Goal: Transaction & Acquisition: Purchase product/service

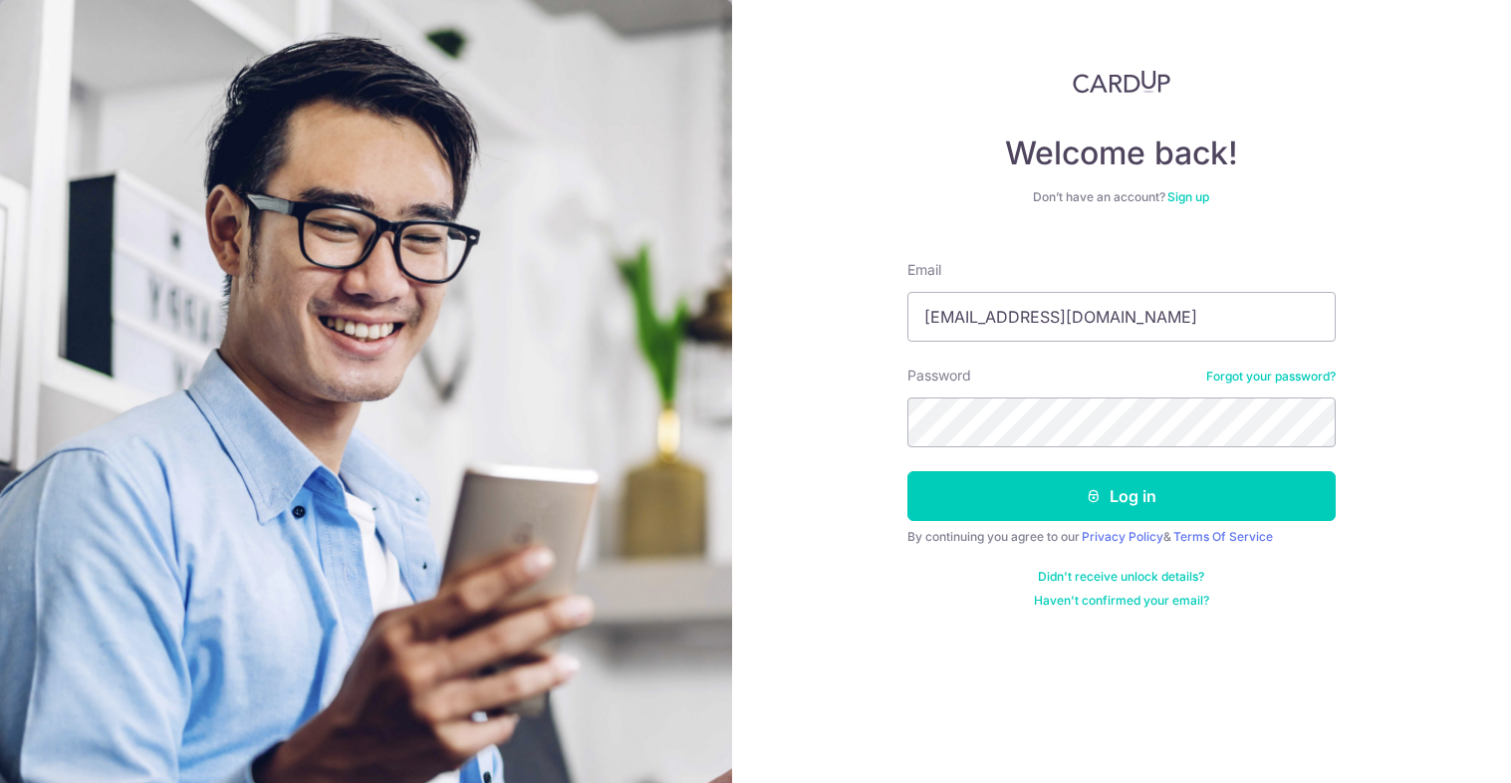
type input "[EMAIL_ADDRESS][DOMAIN_NAME]"
click at [907, 471] on button "Log in" at bounding box center [1121, 496] width 428 height 50
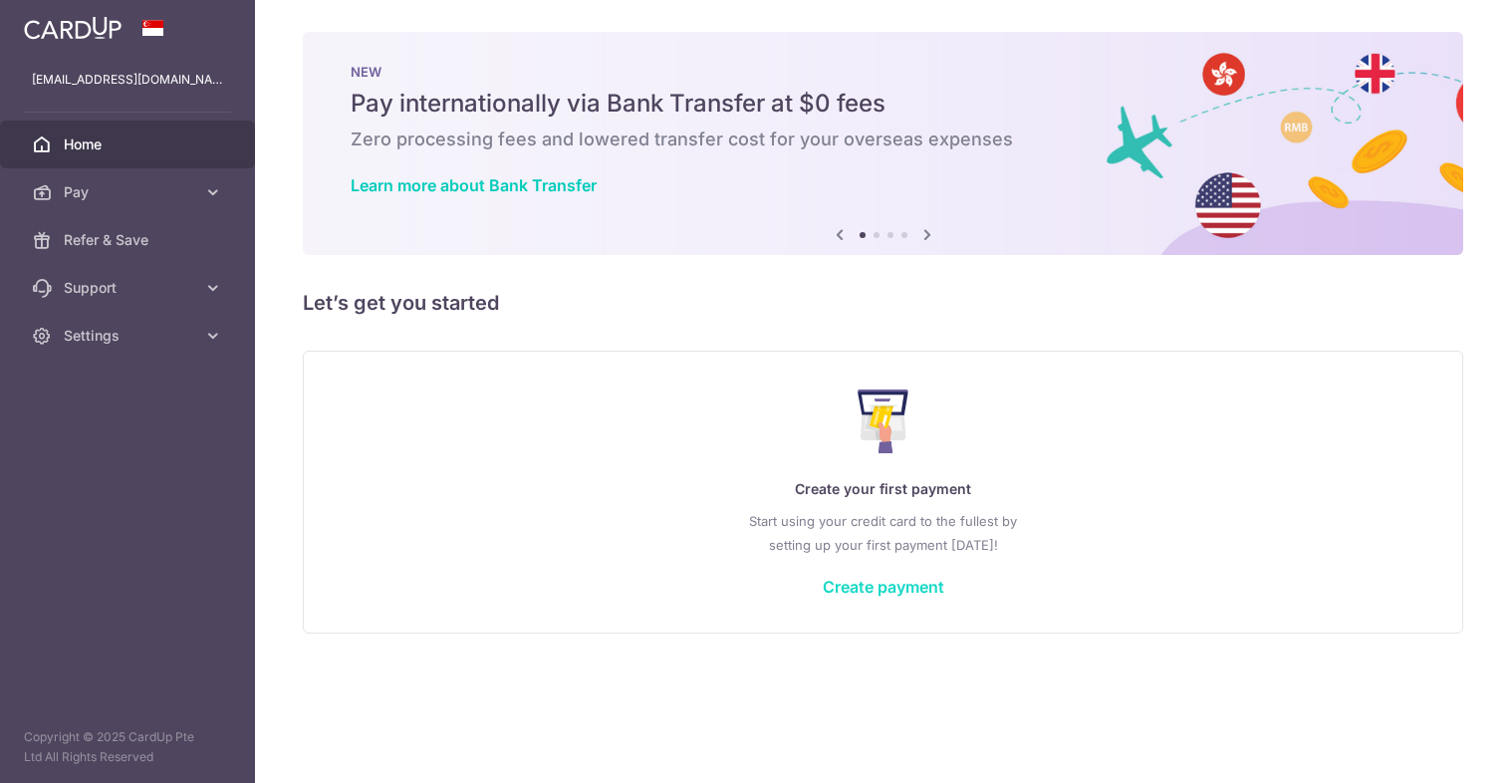
click at [899, 585] on link "Create payment" at bounding box center [884, 587] width 122 height 20
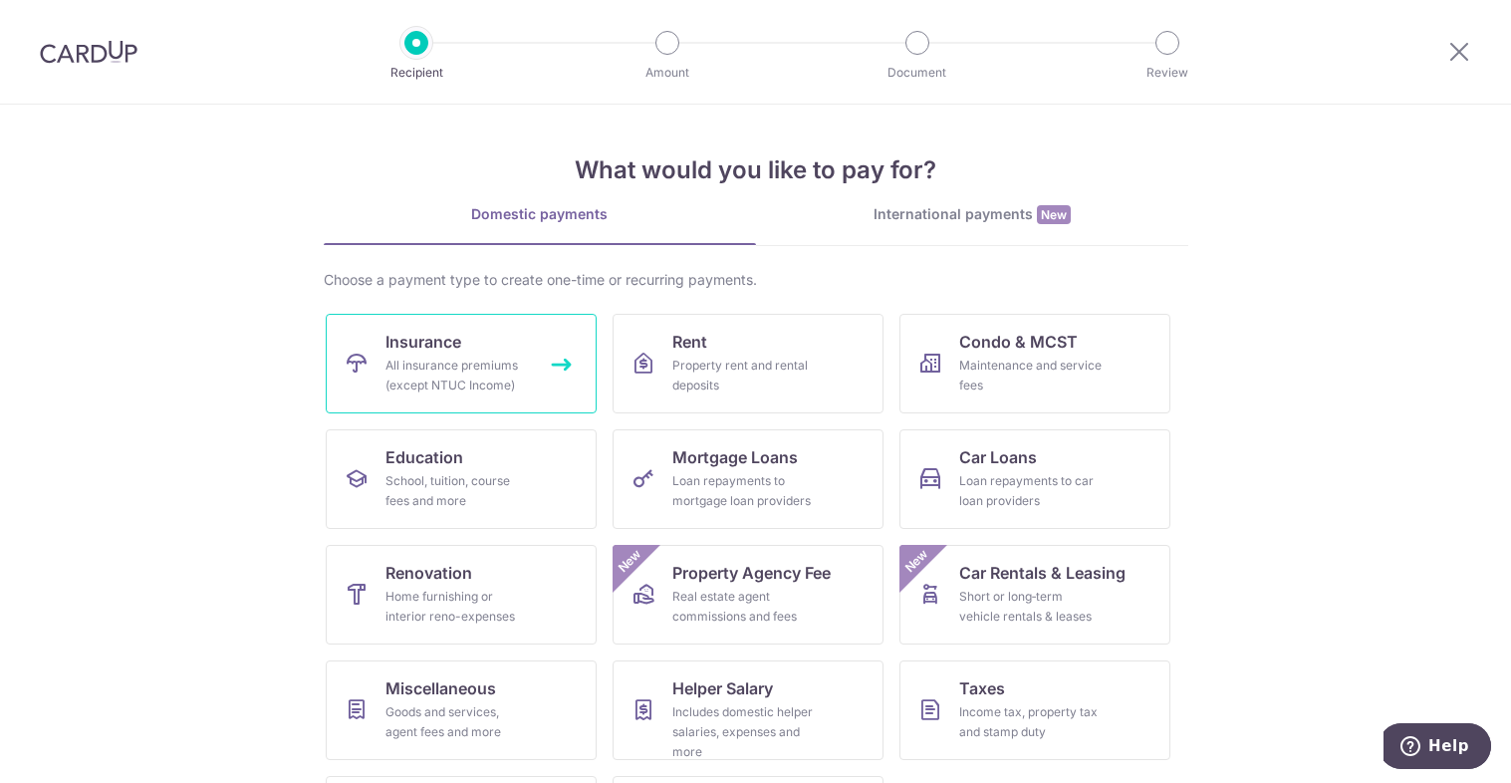
click at [507, 350] on link "Insurance All insurance premiums (except NTUC Income)" at bounding box center [461, 364] width 271 height 100
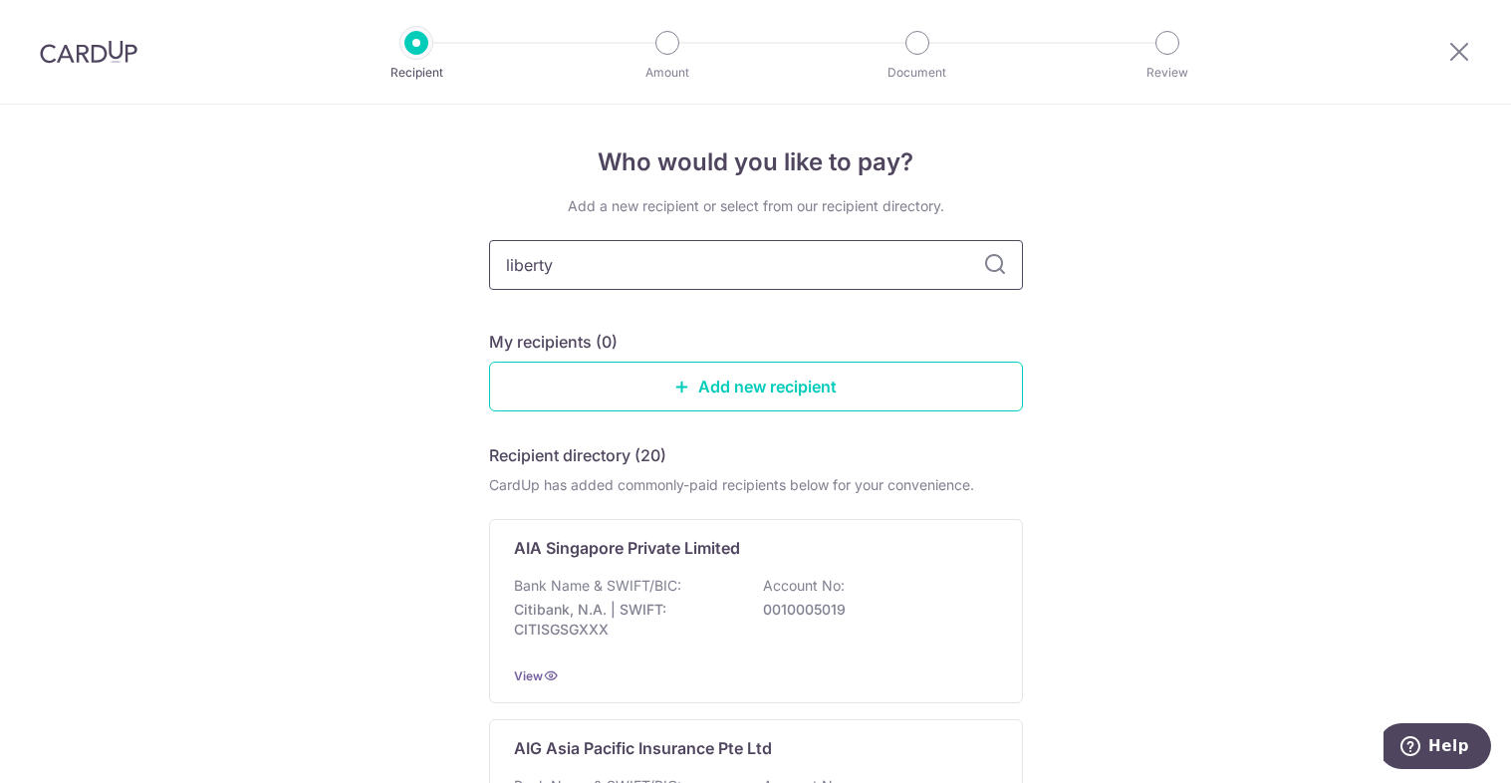
type input "liberty"
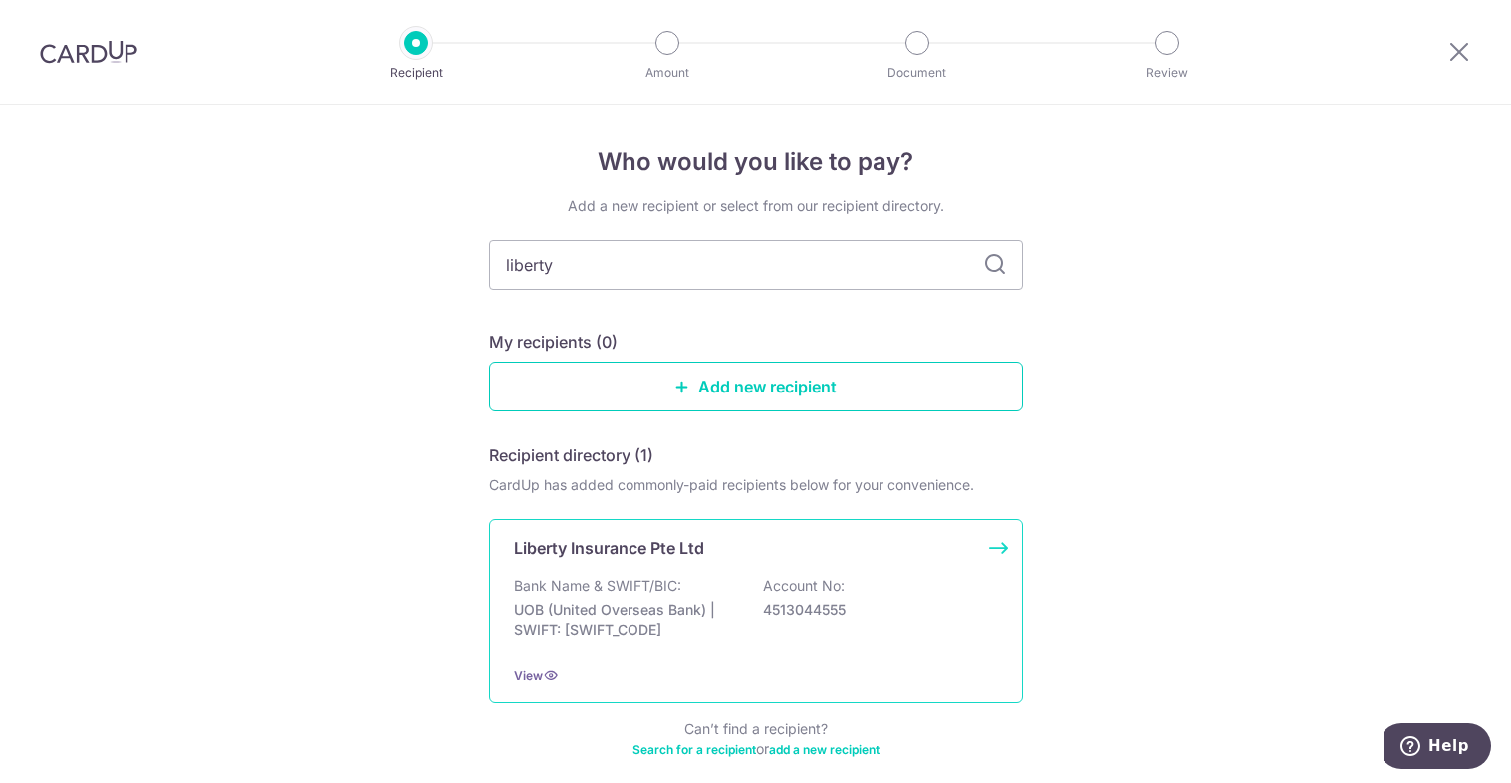
click at [632, 573] on div "Liberty Insurance Pte Ltd Bank Name & SWIFT/BIC: UOB (United Overseas Bank) | S…" at bounding box center [756, 611] width 534 height 184
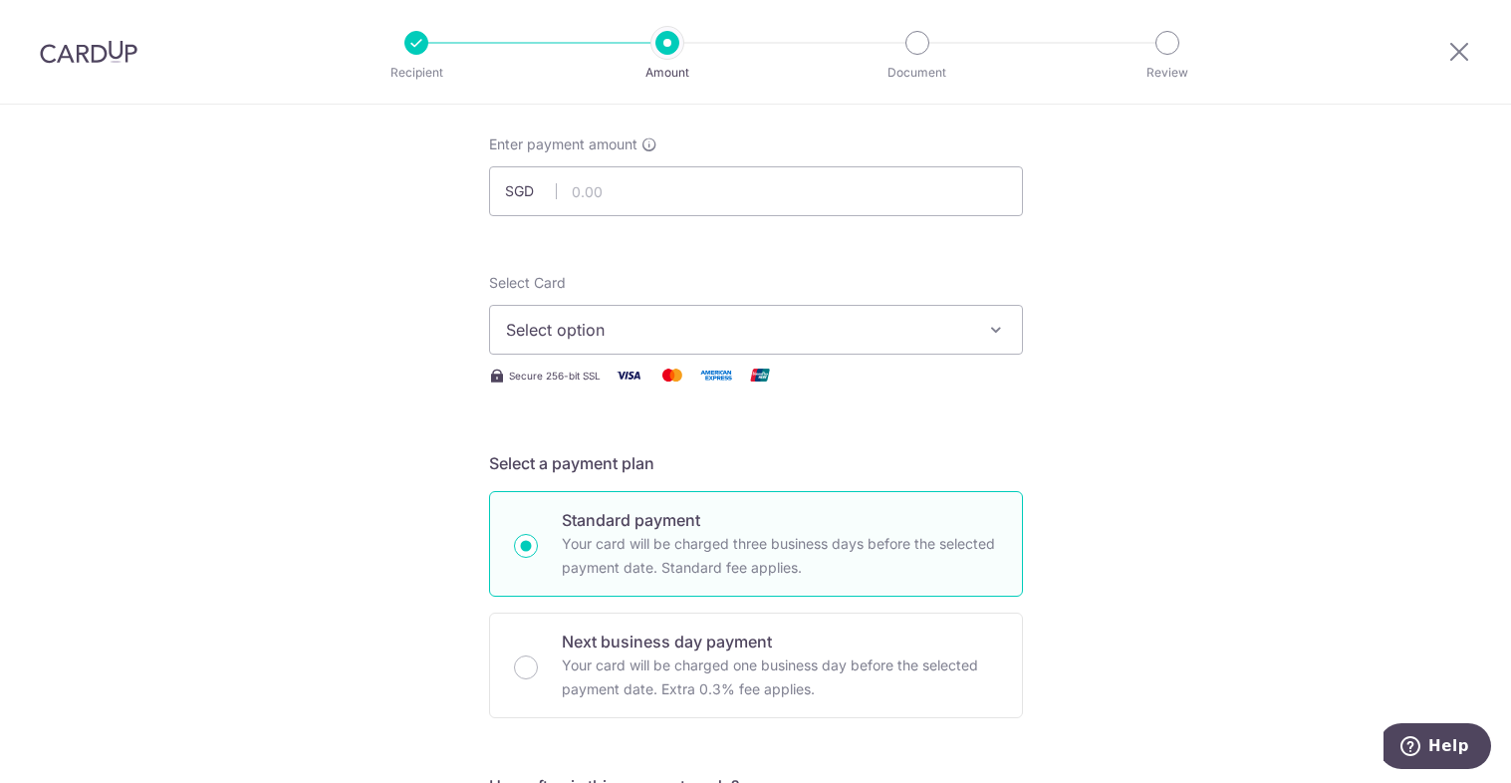
scroll to position [100, 0]
click at [773, 331] on span "Select option" at bounding box center [738, 332] width 464 height 24
click at [725, 388] on span "Add credit card" at bounding box center [774, 388] width 464 height 20
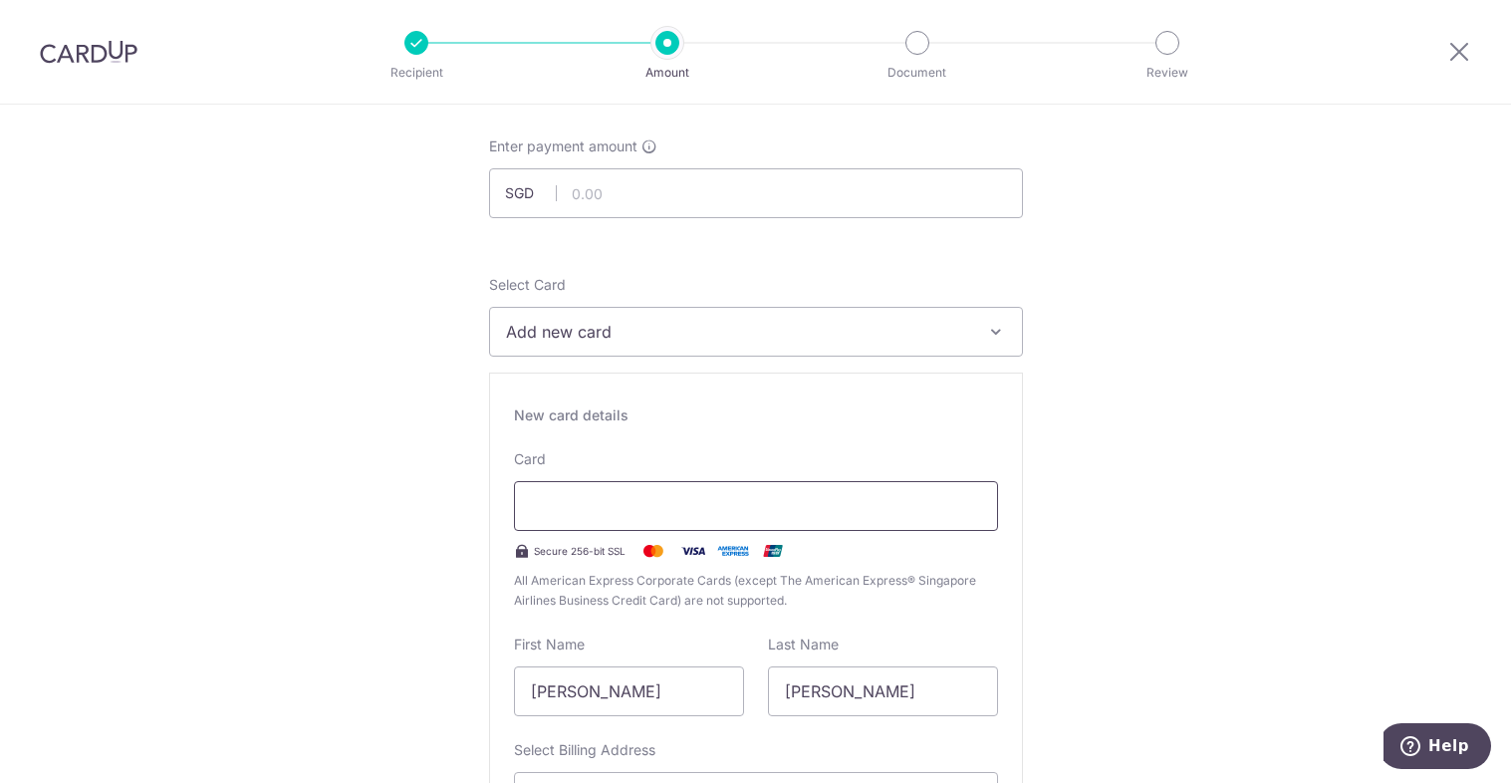
scroll to position [498, 0]
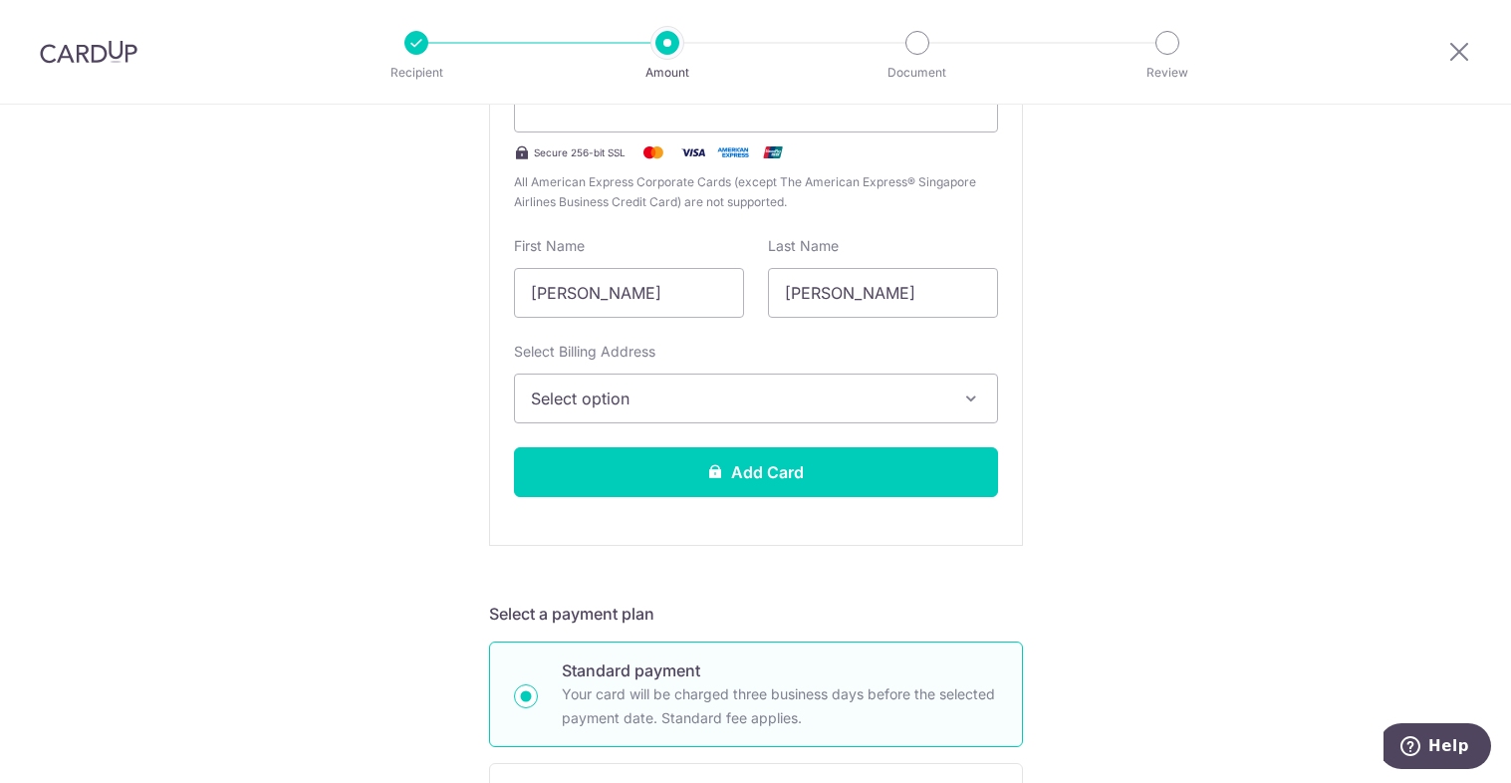
click at [739, 412] on button "Select option" at bounding box center [756, 399] width 484 height 50
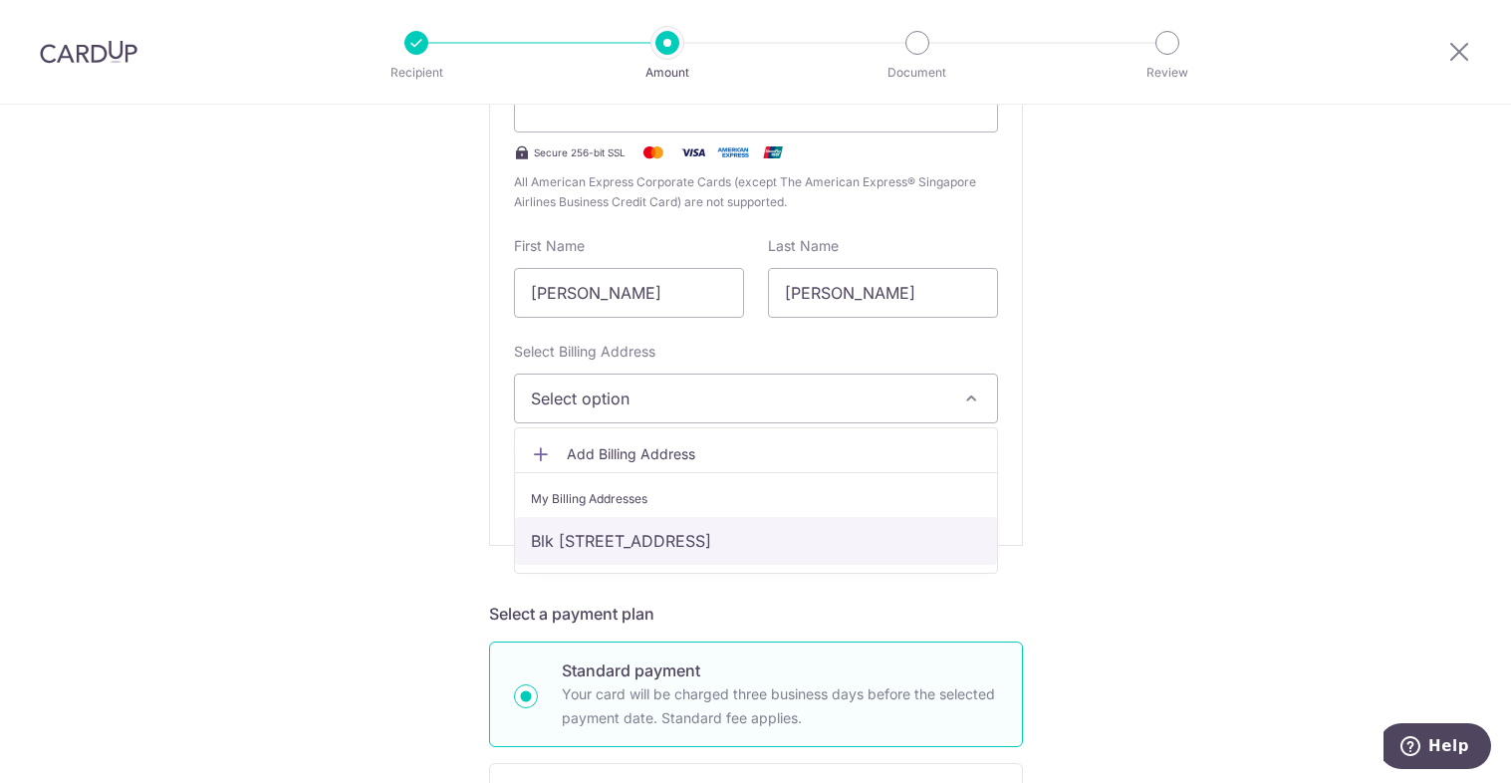
click at [720, 538] on link "Blk 391, #03-225, Tampines Ave 7, Singapore, Singapore-520391" at bounding box center [756, 541] width 482 height 48
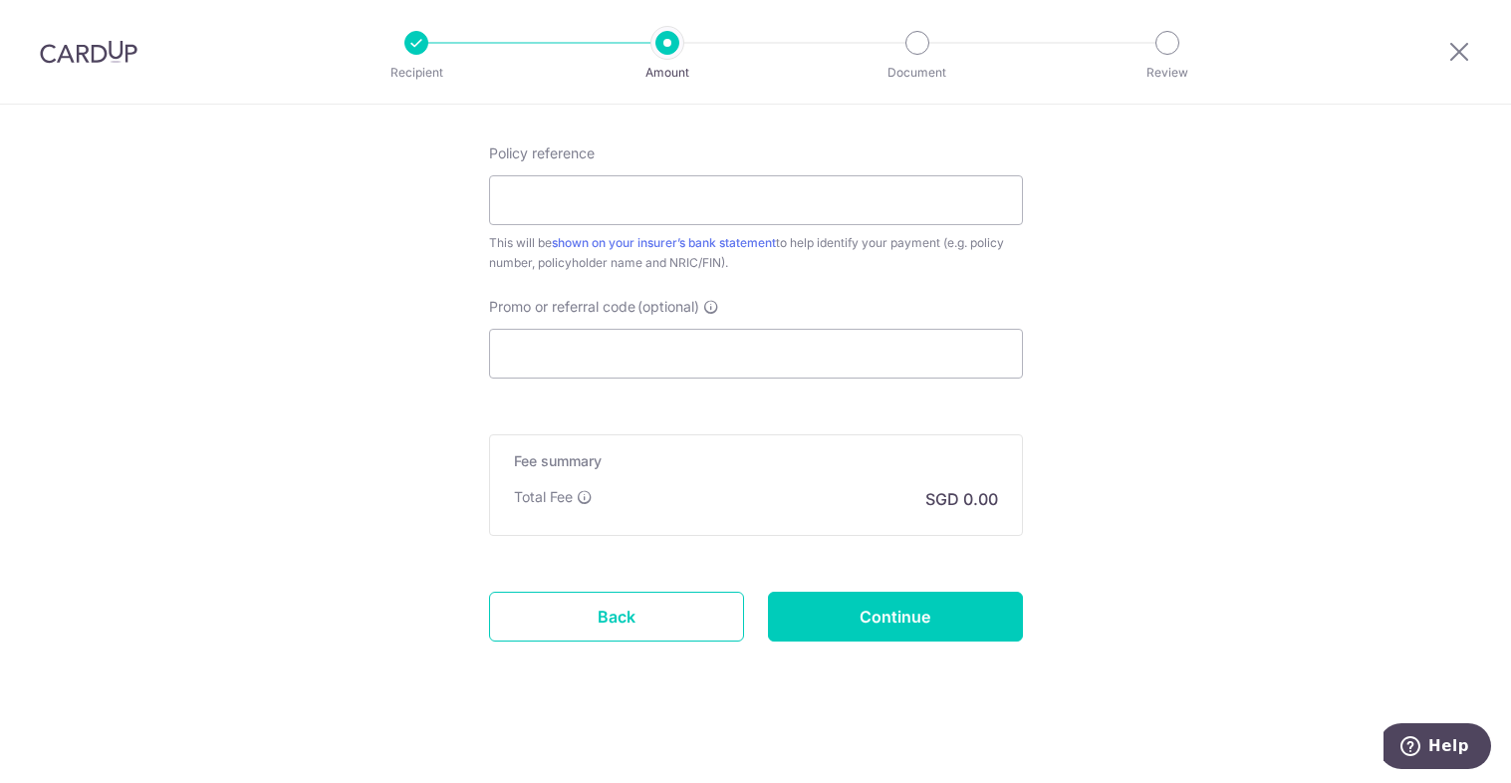
scroll to position [1670, 0]
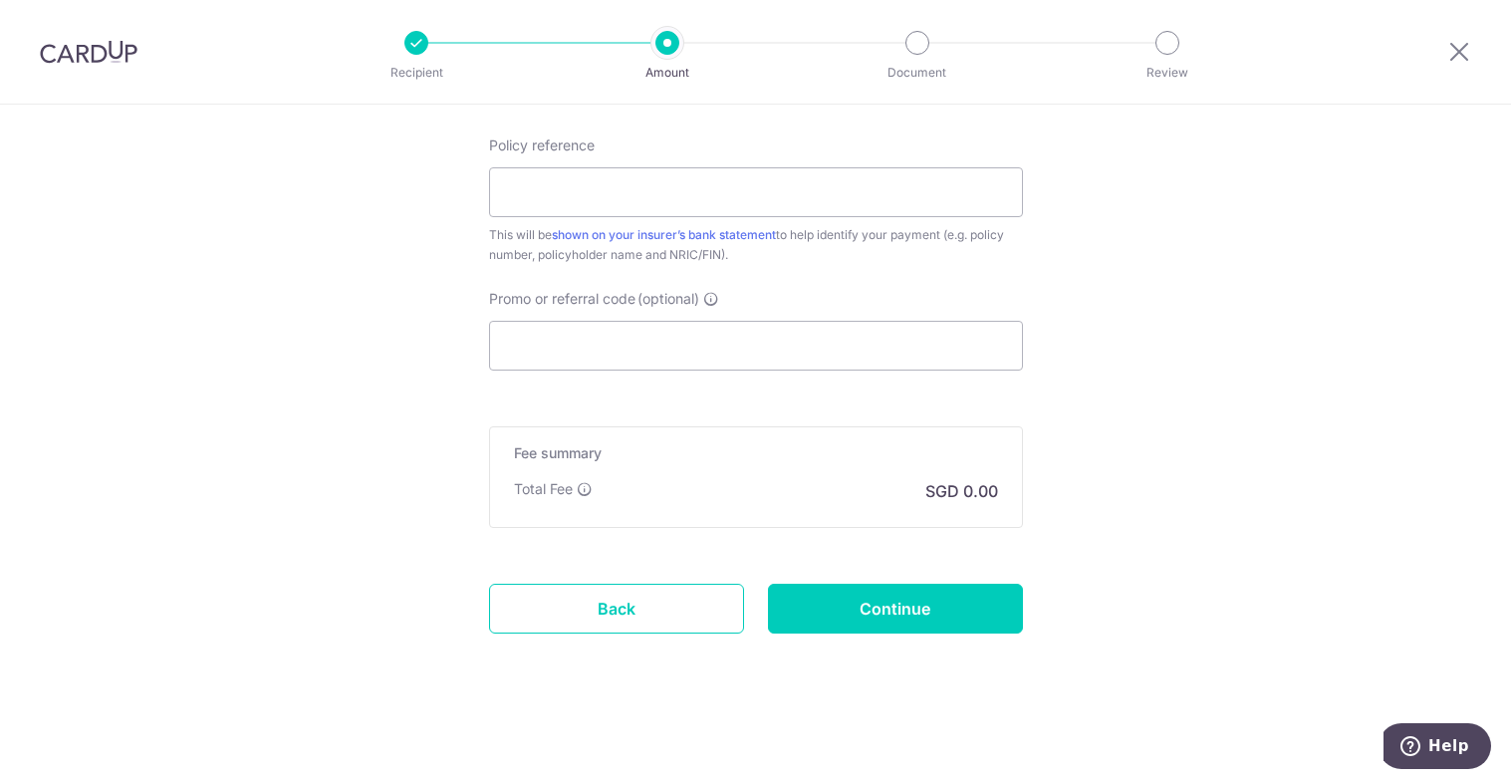
click at [823, 470] on div "Fee summary Base fee Extend fee Next-day fee Total Fee SGD 0.00" at bounding box center [756, 477] width 534 height 102
click at [985, 495] on p "SGD 0.00" at bounding box center [961, 491] width 73 height 24
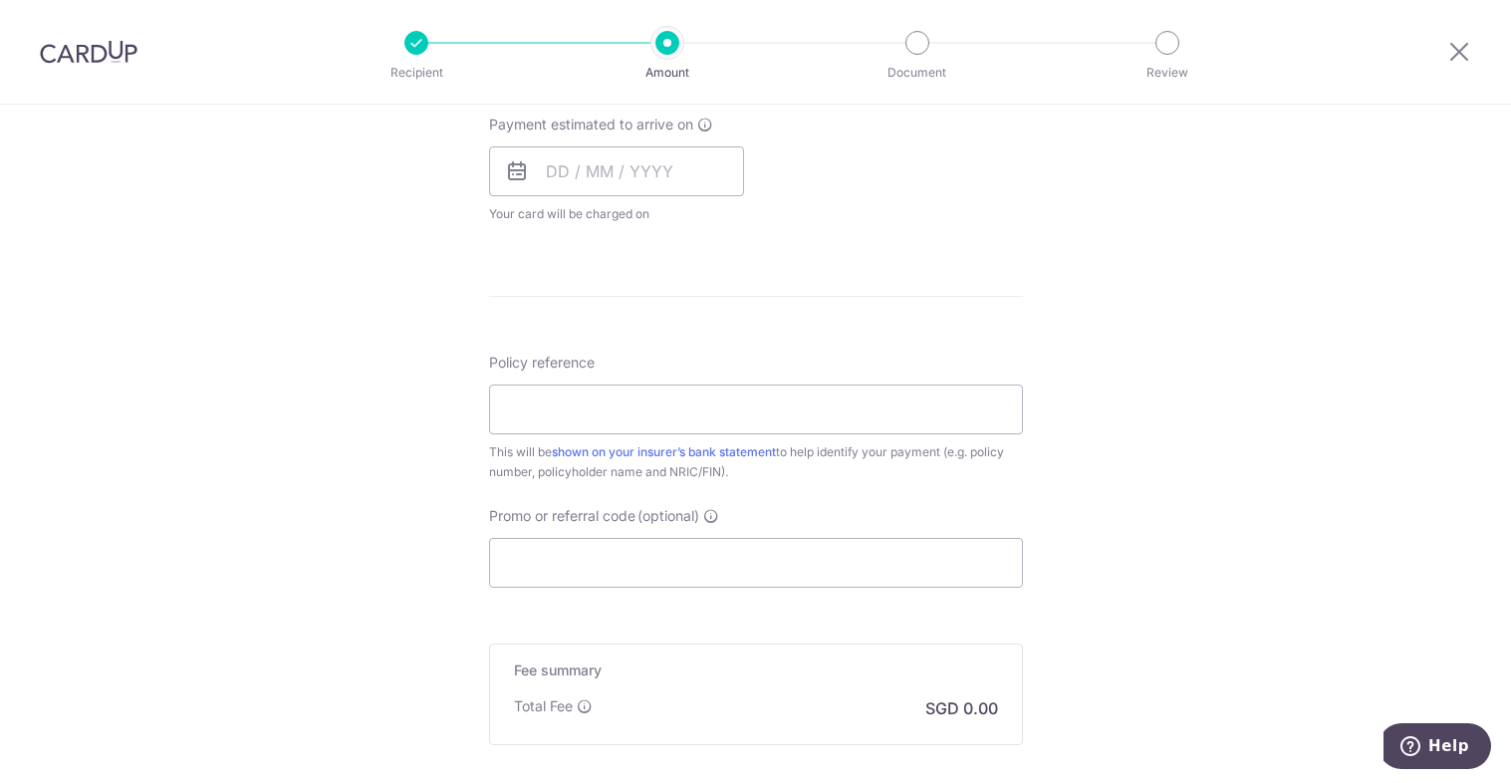
scroll to position [1471, 0]
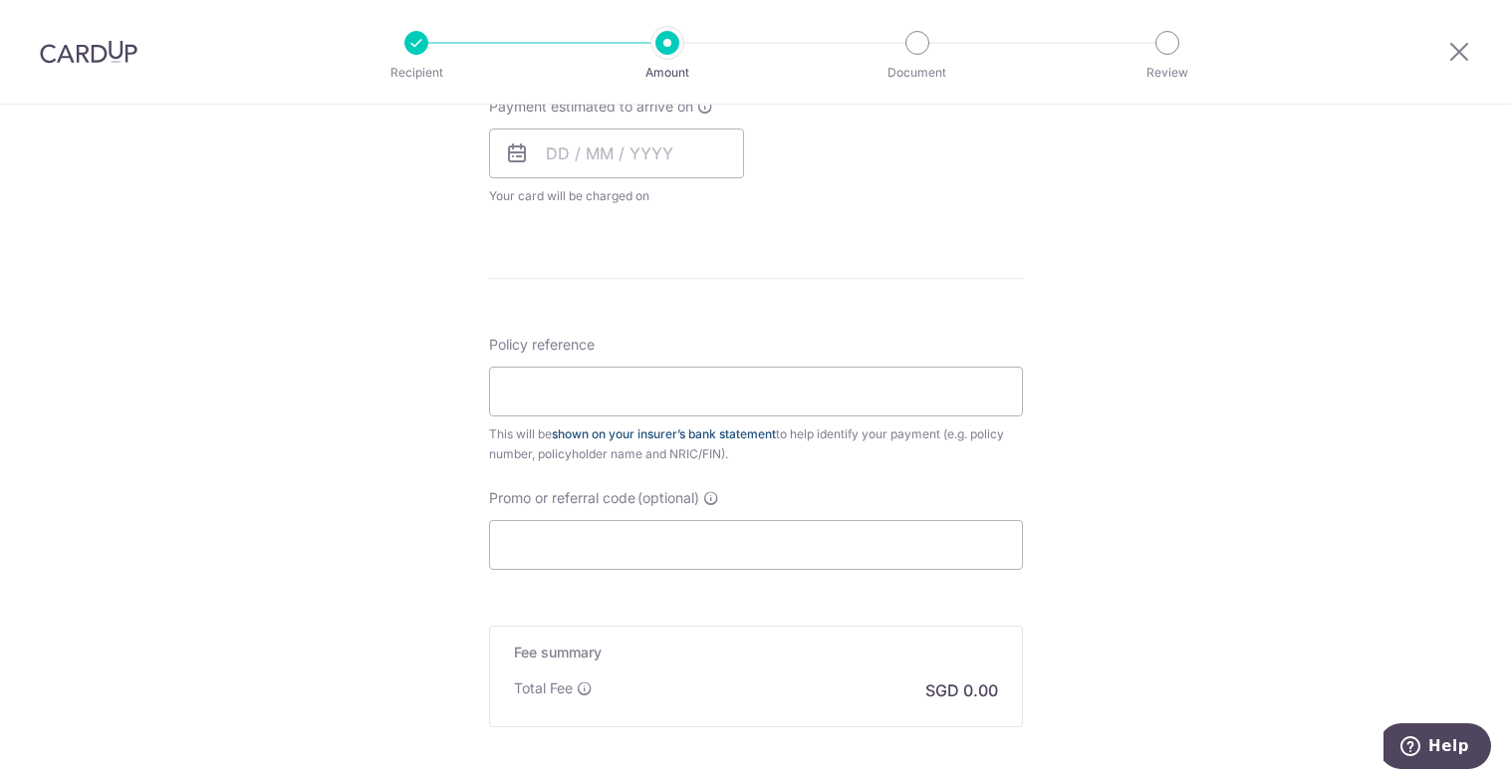
click at [720, 436] on link "shown on your insurer’s bank statement" at bounding box center [664, 433] width 224 height 15
click at [741, 383] on input "Policy reference" at bounding box center [756, 392] width 534 height 50
type input "sdv24v16505"
click at [912, 535] on input "Promo or referral code (optional)" at bounding box center [756, 545] width 534 height 50
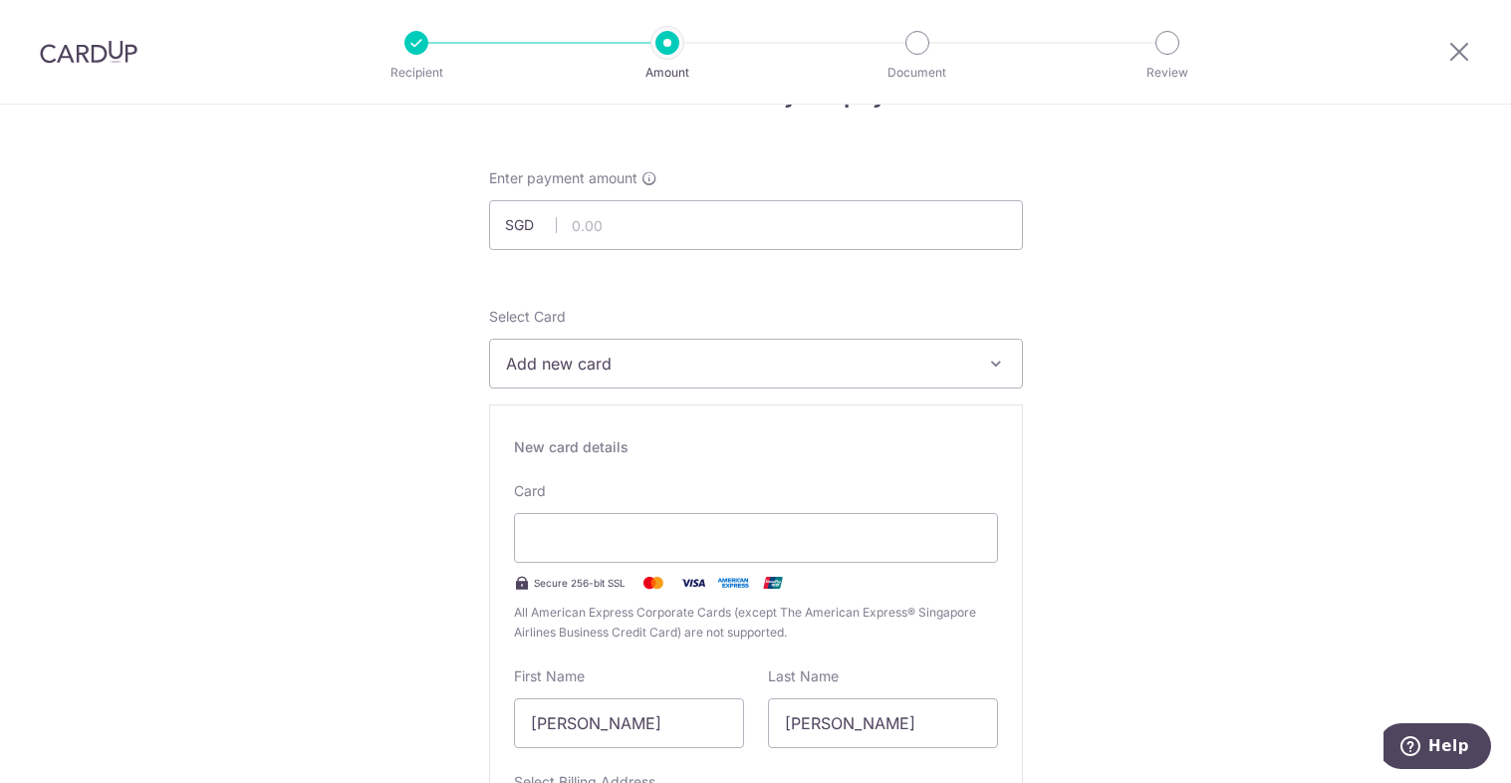
scroll to position [0, 0]
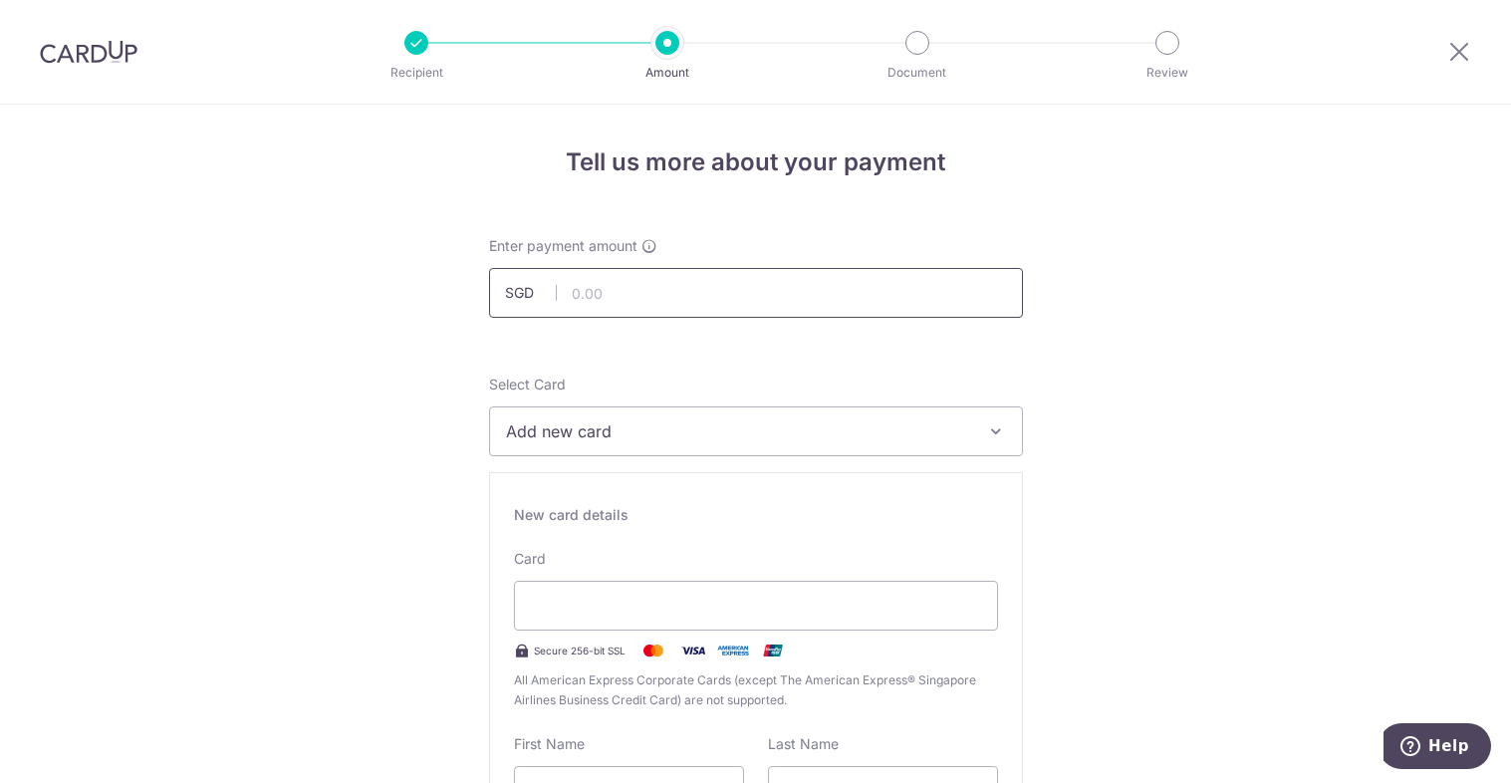
click at [736, 303] on input "text" at bounding box center [756, 293] width 534 height 50
type input "1,608.14"
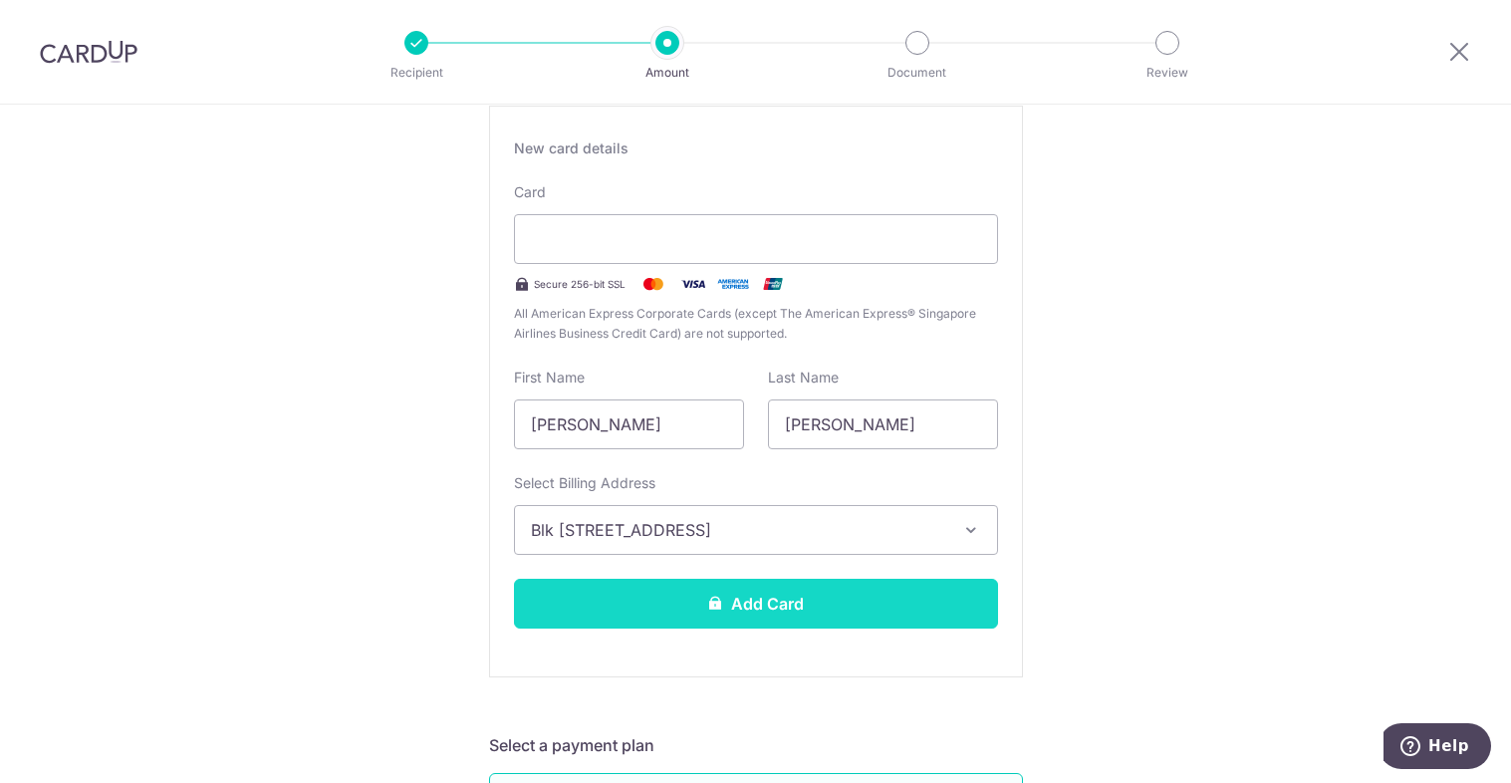
scroll to position [398, 0]
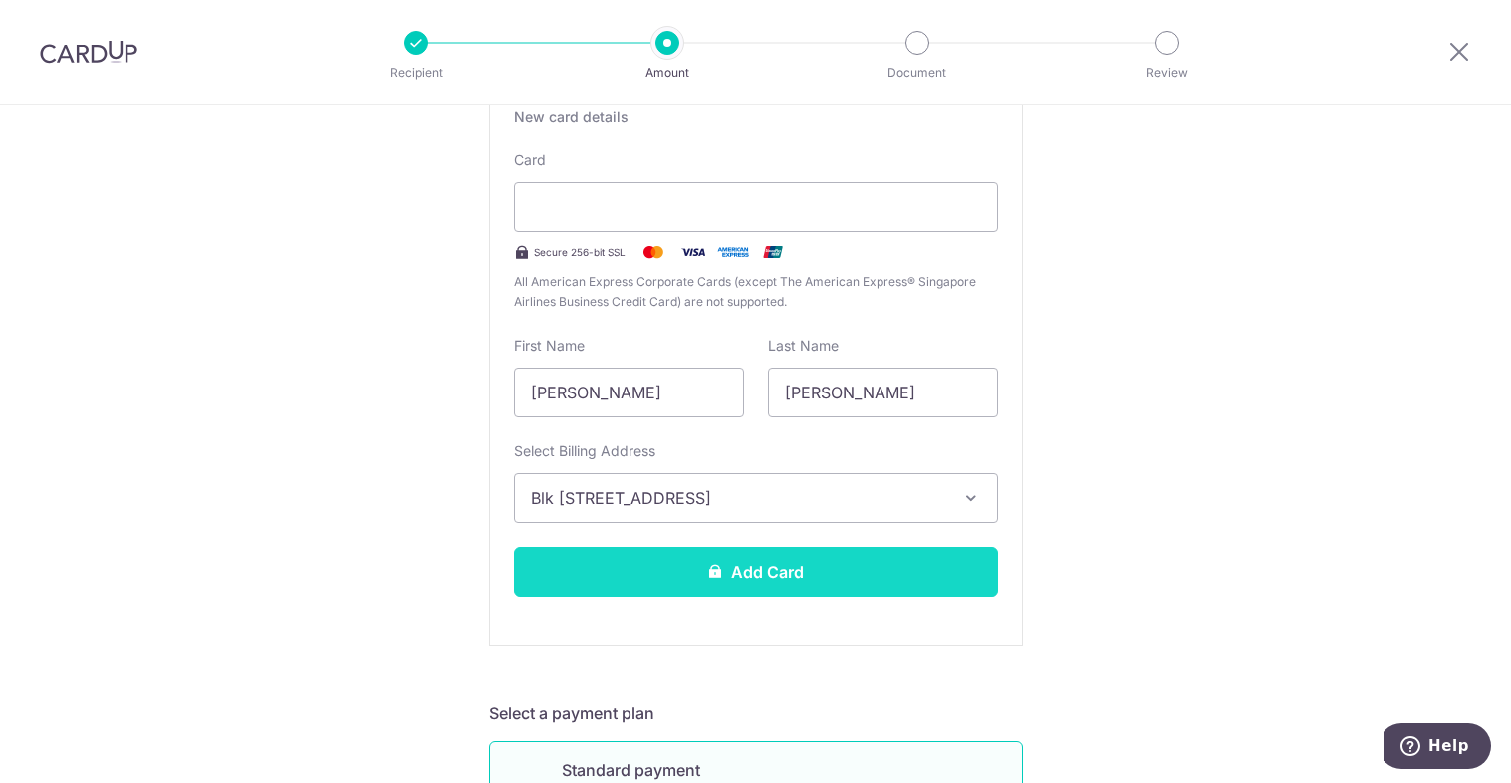
click at [809, 585] on button "Add Card" at bounding box center [756, 572] width 484 height 50
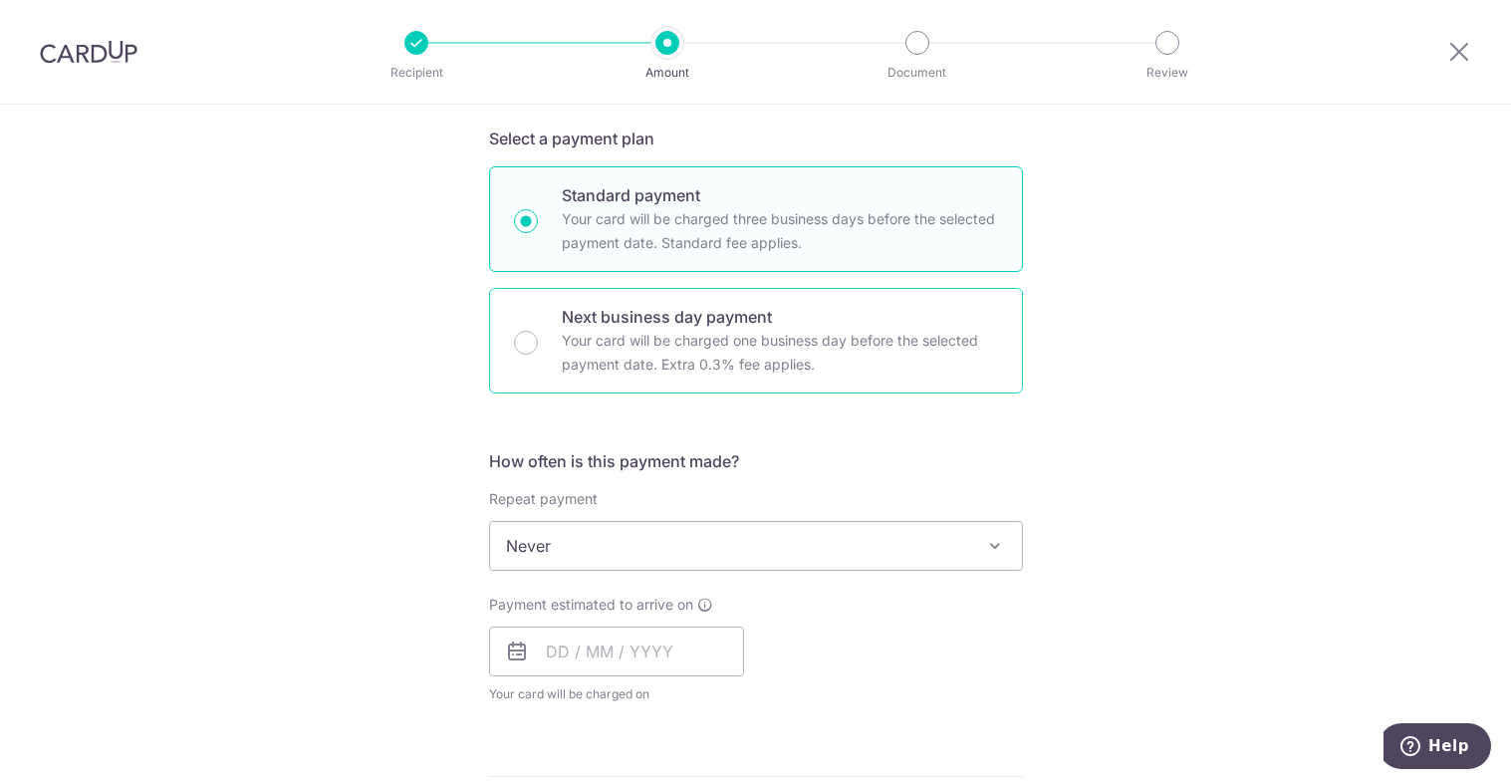
scroll to position [874, 0]
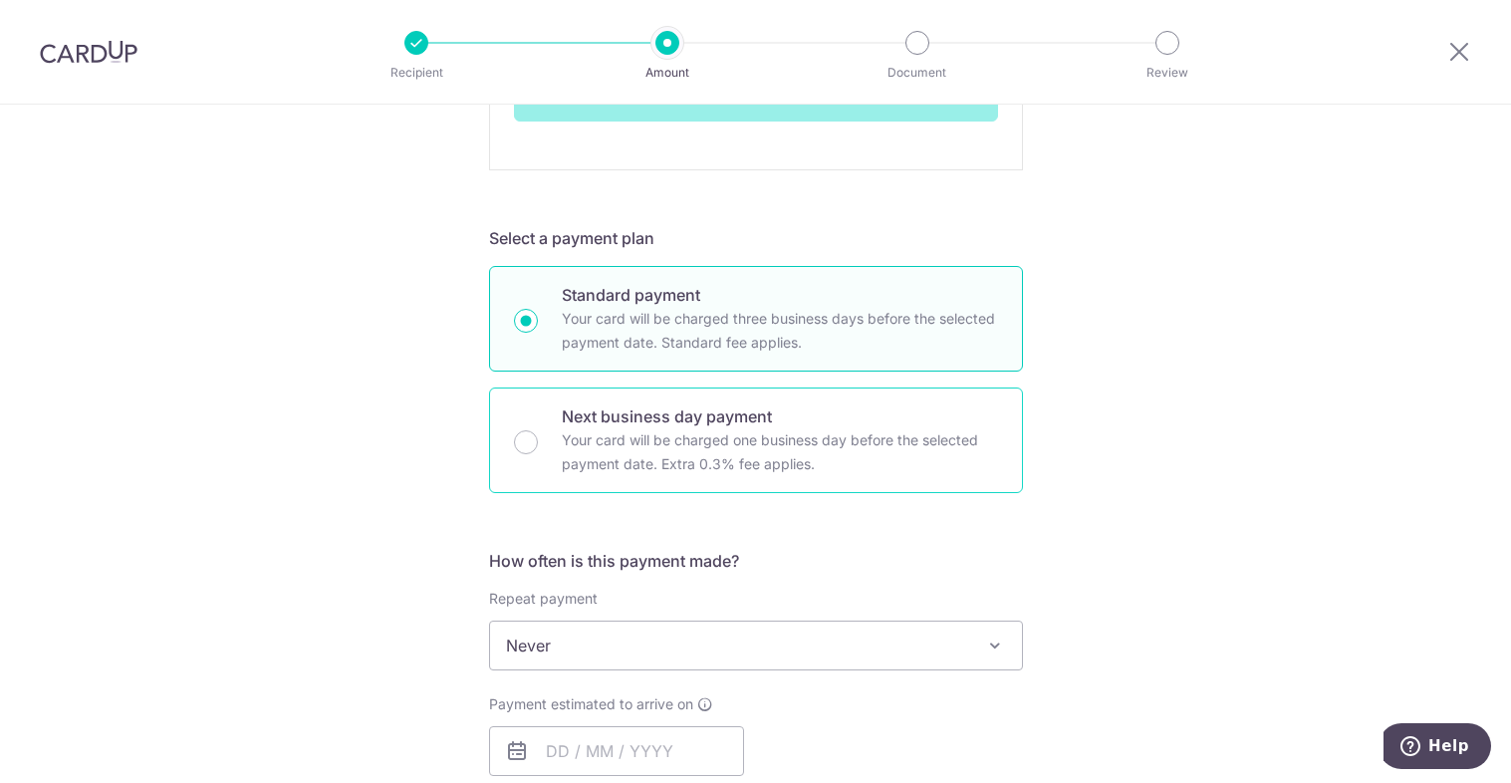
click at [865, 446] on p "Your card will be charged one business day before the selected payment date. Ex…" at bounding box center [780, 452] width 436 height 48
click at [538, 446] on input "Next business day payment Your card will be charged one business day before the…" at bounding box center [526, 442] width 24 height 24
radio input "false"
radio input "true"
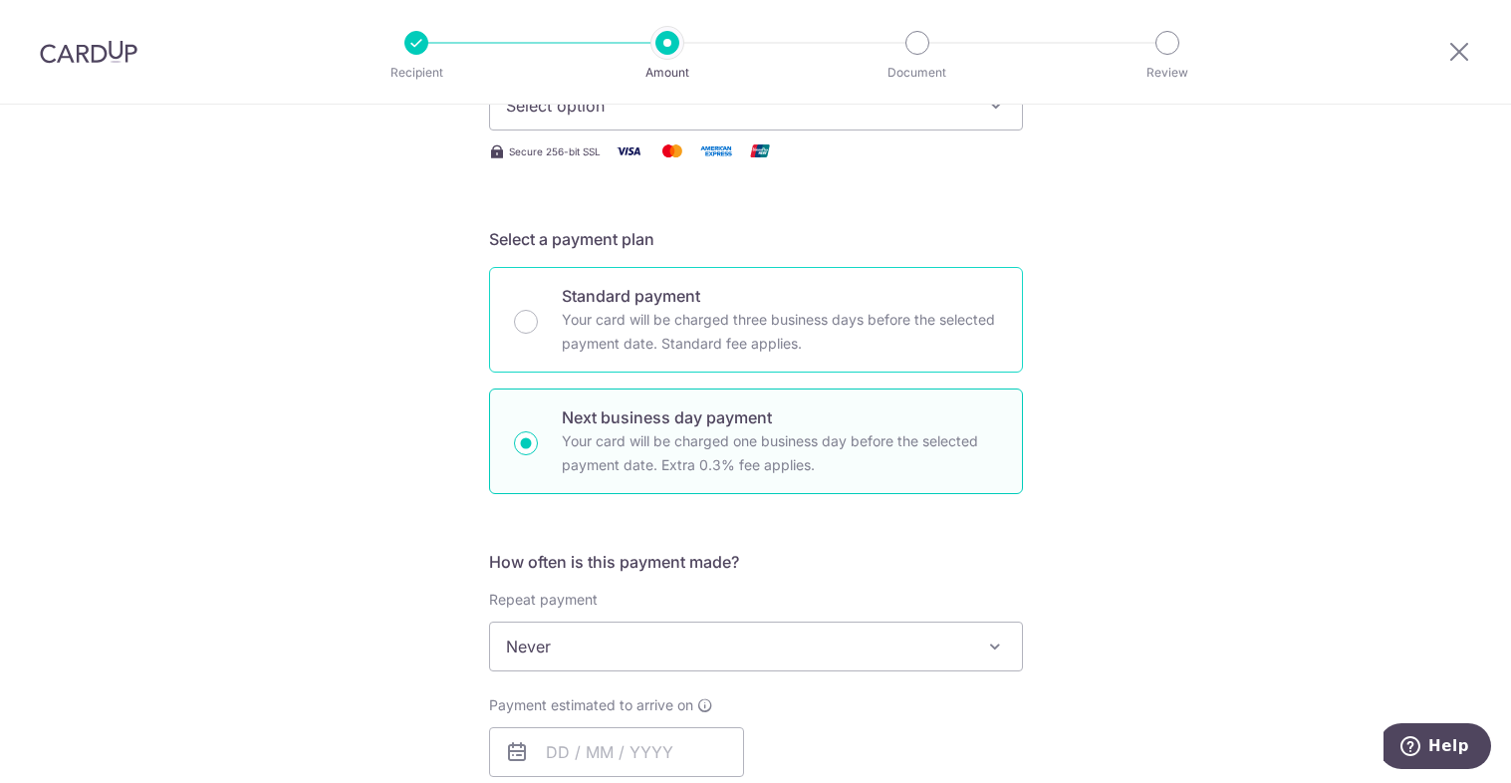
click at [868, 337] on p "Your card will be charged three business days before the selected payment date.…" at bounding box center [780, 332] width 436 height 48
click at [538, 334] on input "Standard payment Your card will be charged three business days before the selec…" at bounding box center [526, 322] width 24 height 24
radio input "true"
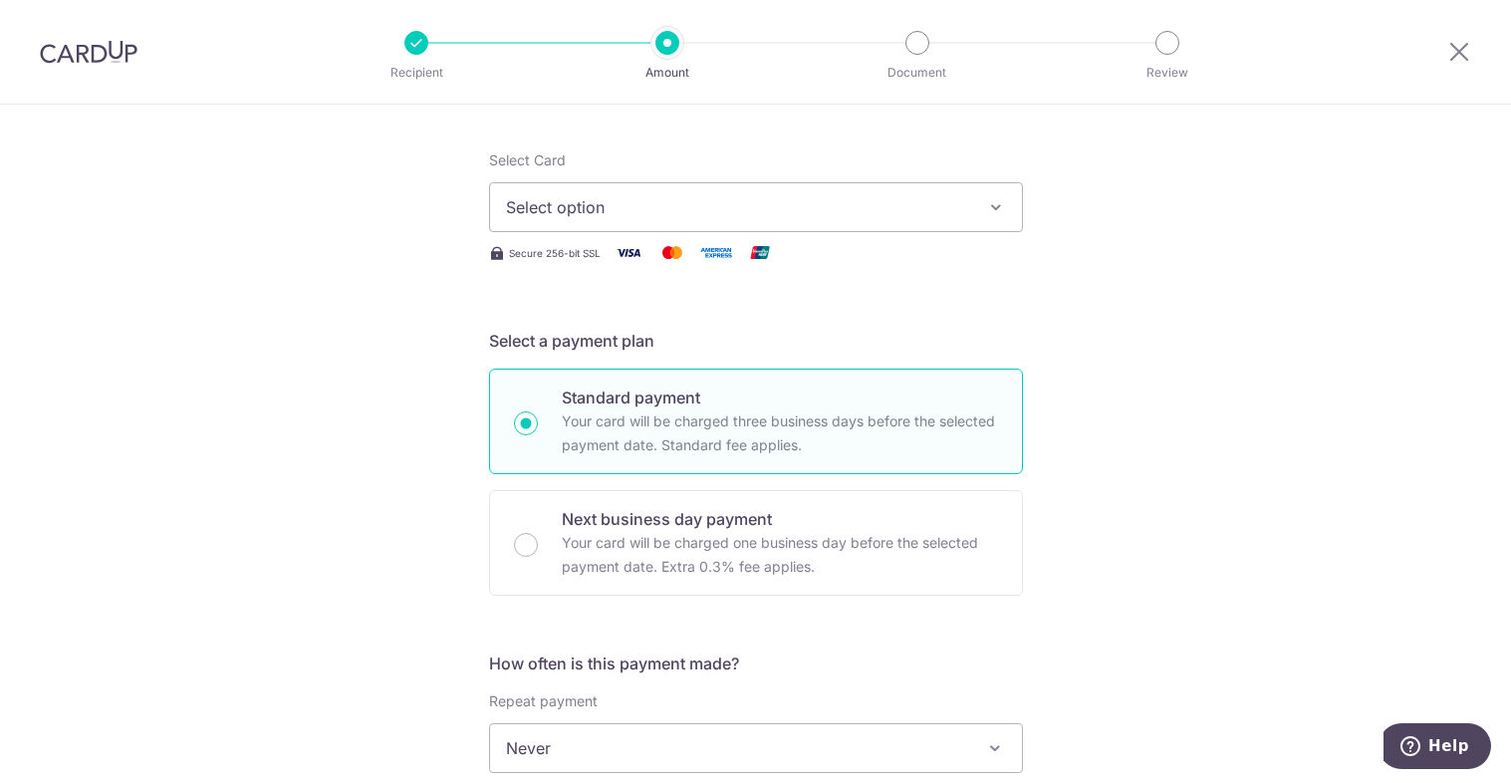
scroll to position [27, 0]
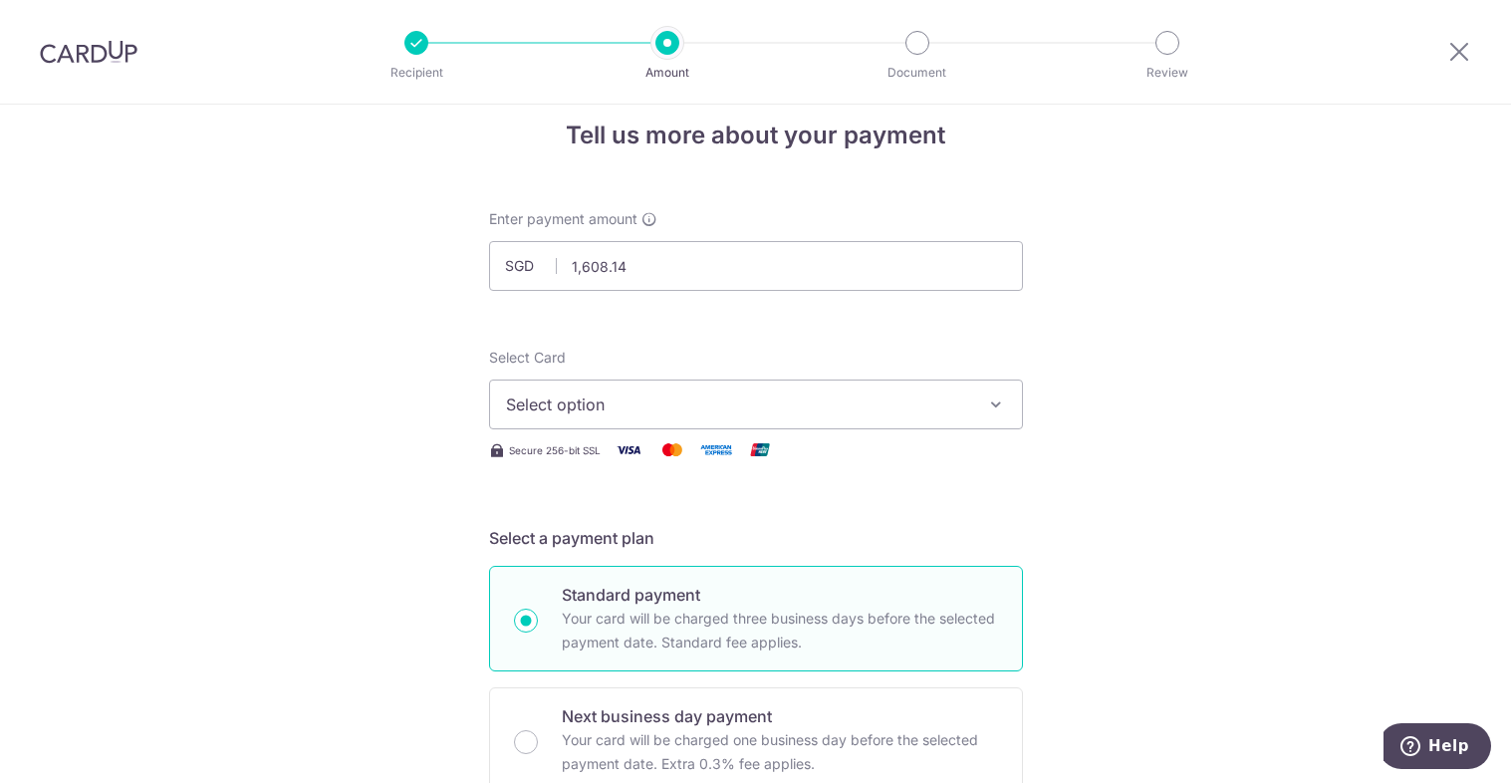
click at [977, 395] on button "Select option" at bounding box center [756, 405] width 534 height 50
click at [855, 464] on span "Add credit card" at bounding box center [774, 460] width 464 height 20
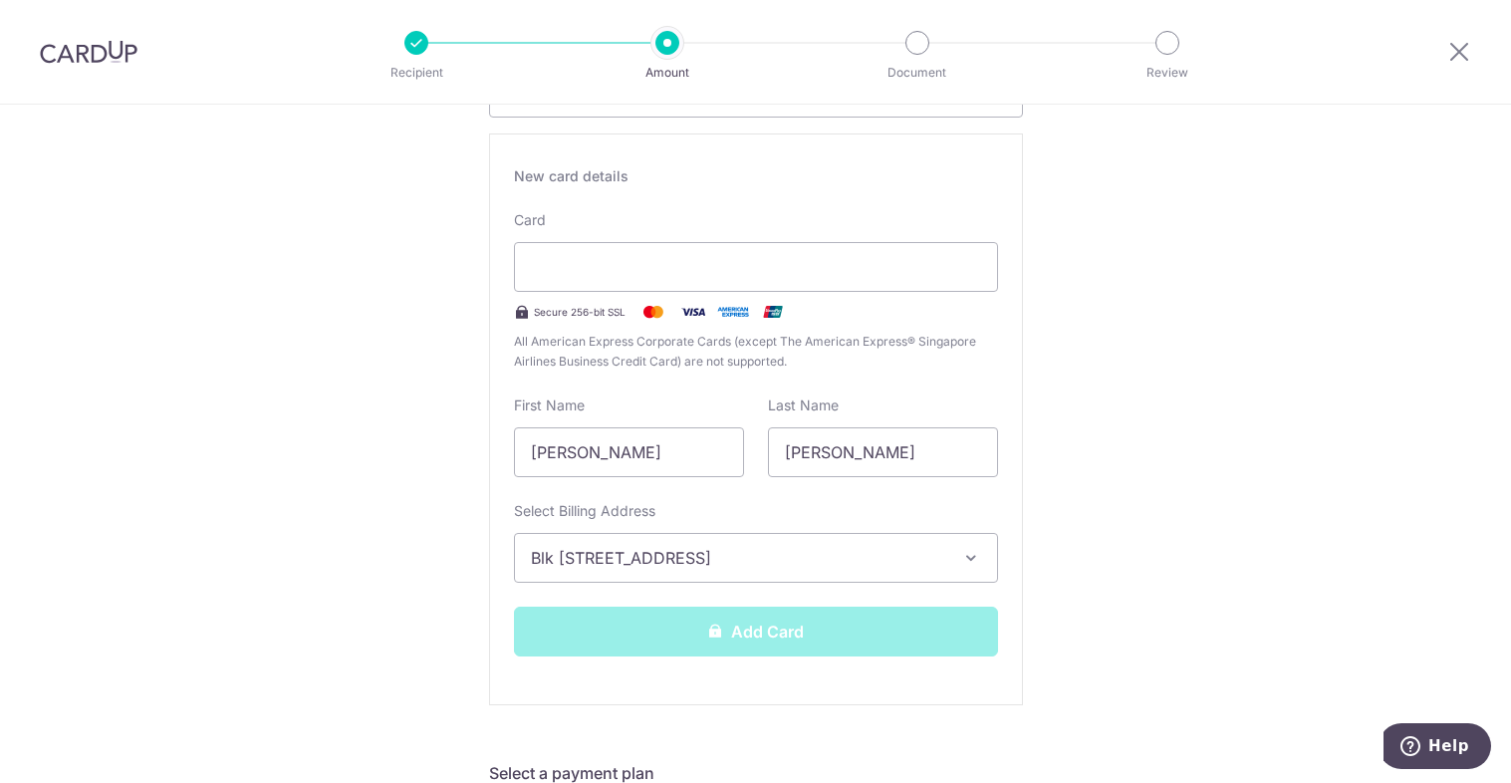
scroll to position [625, 0]
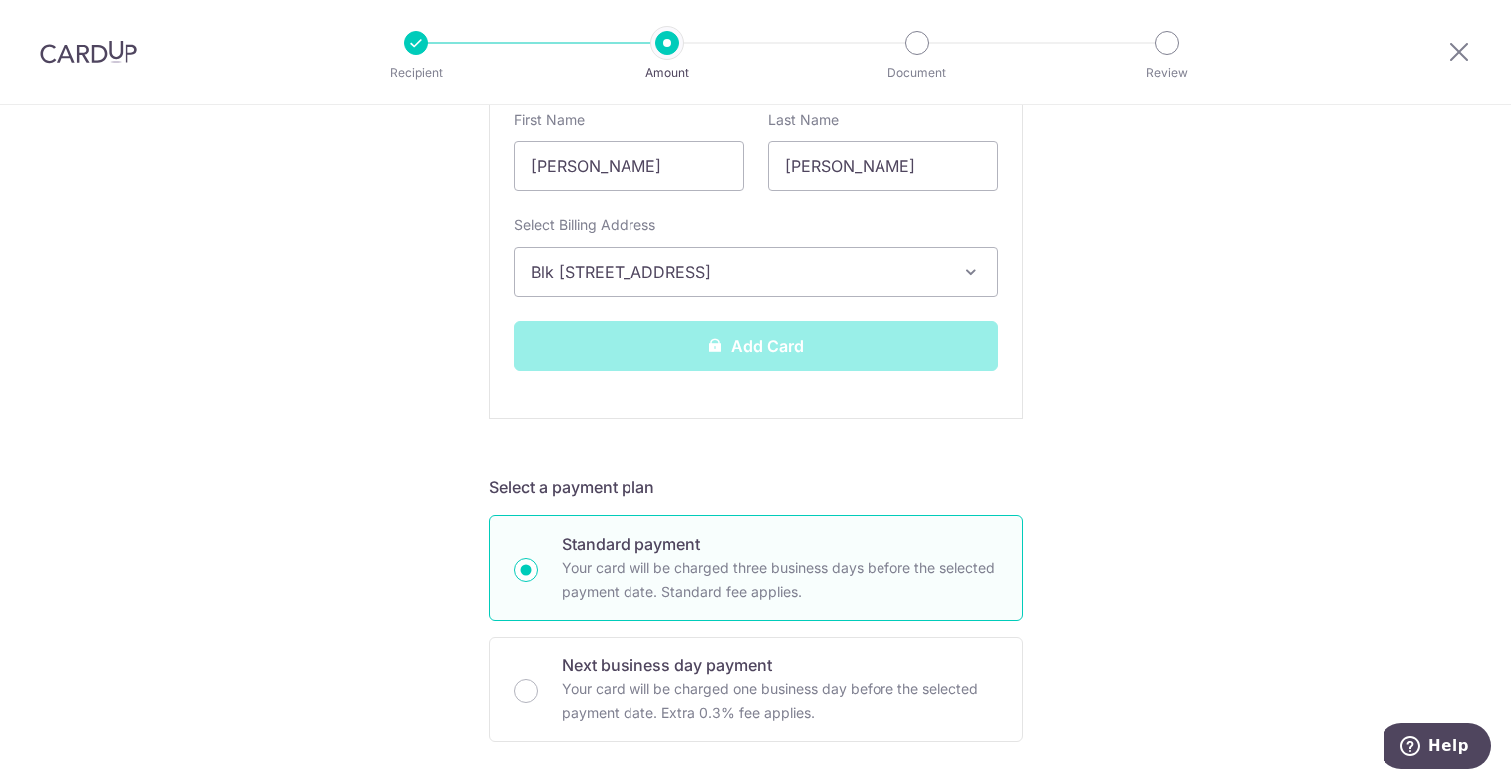
click at [739, 345] on div "Add Card" at bounding box center [756, 346] width 508 height 50
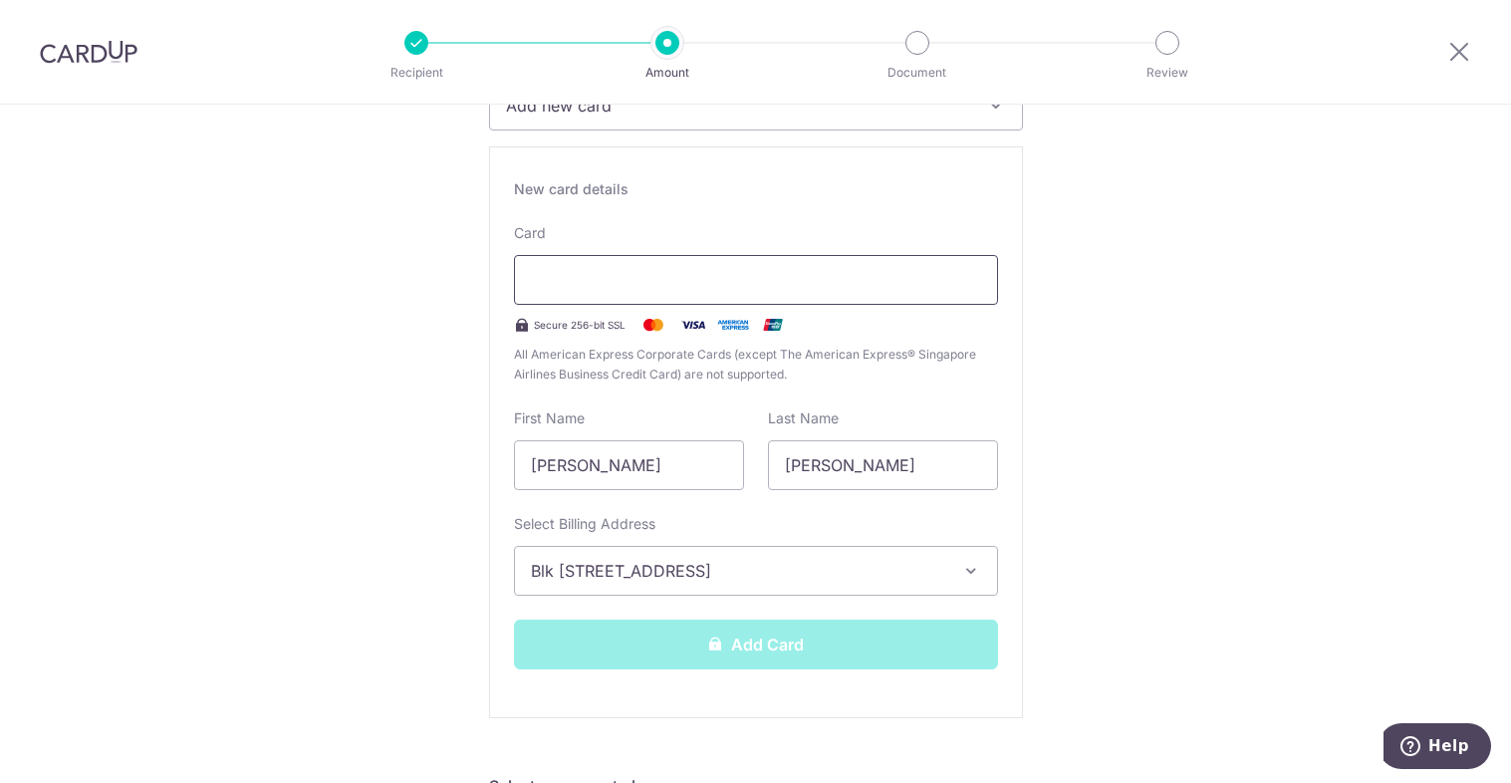
click at [877, 292] on div at bounding box center [756, 280] width 484 height 50
click at [731, 652] on div "Add Card" at bounding box center [756, 645] width 508 height 50
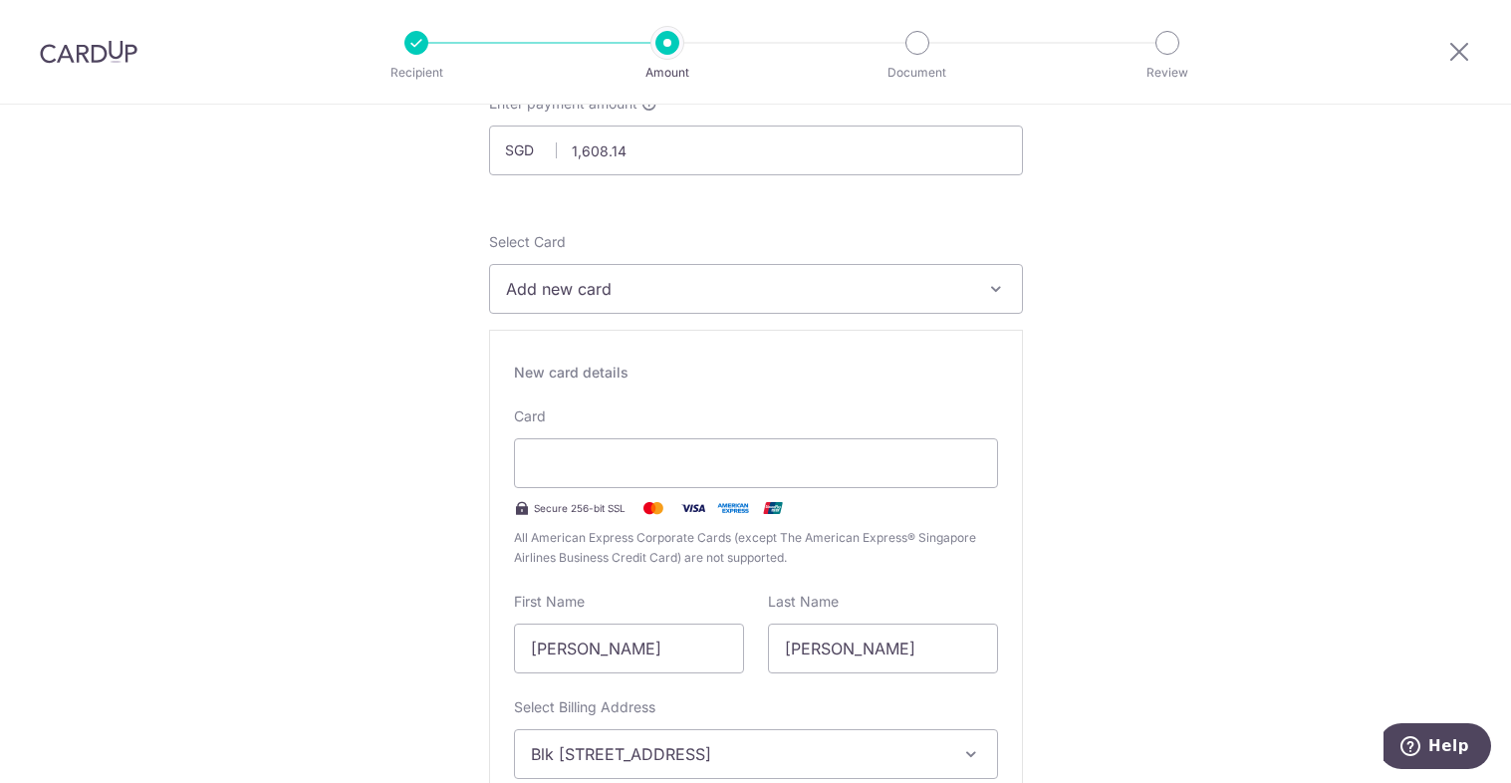
scroll to position [0, 0]
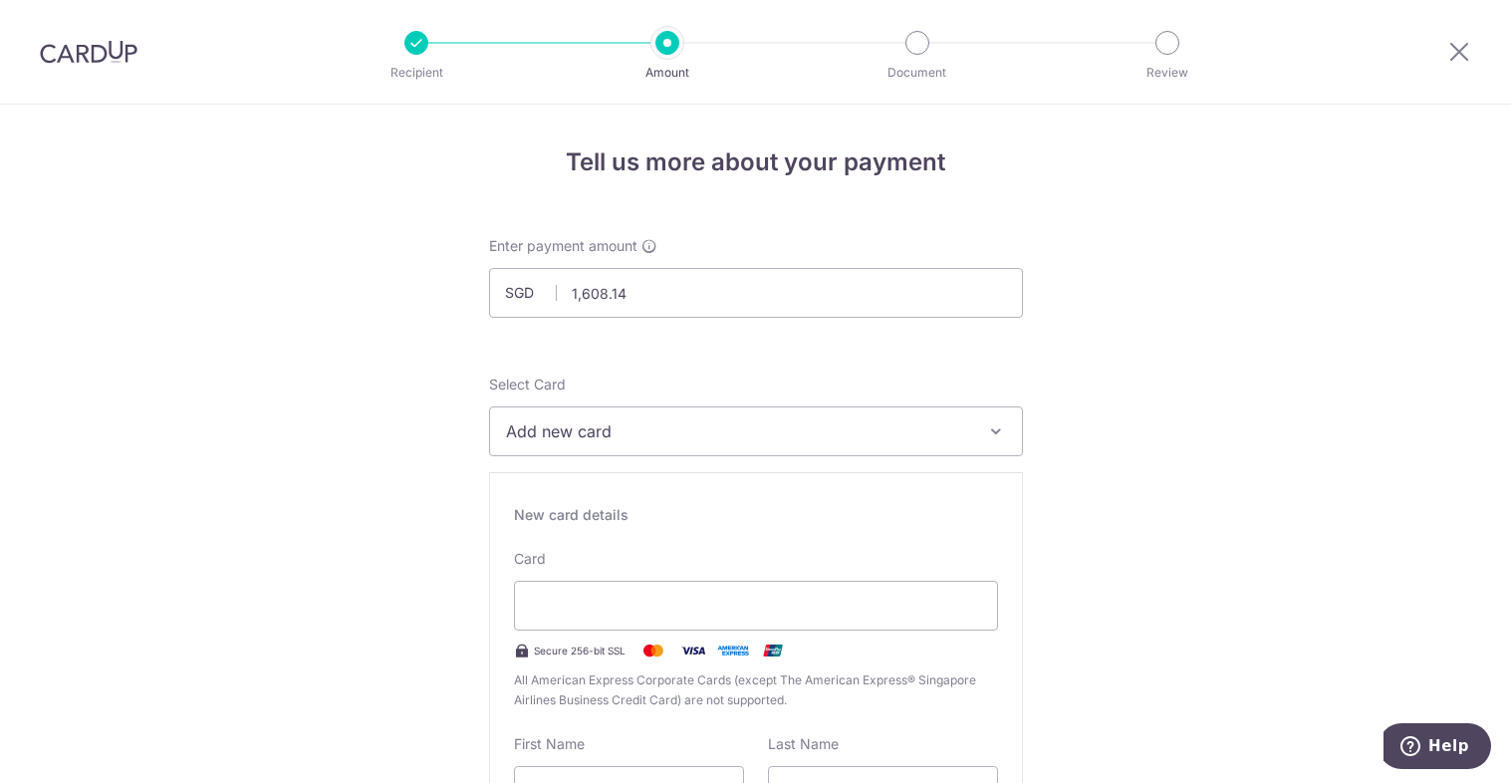
click at [100, 56] on img at bounding box center [89, 52] width 98 height 24
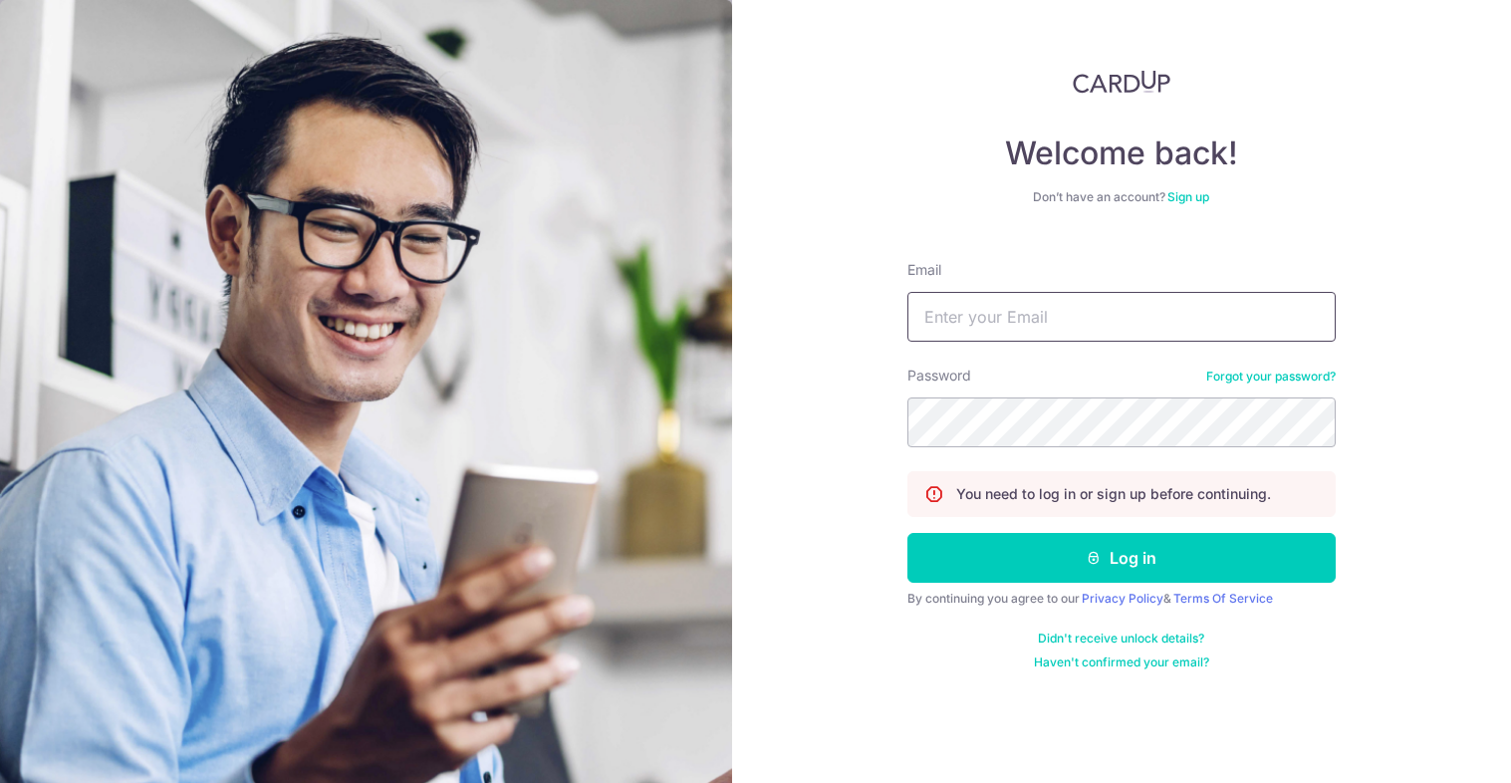
click at [992, 319] on input "Email" at bounding box center [1121, 317] width 428 height 50
type input "[EMAIL_ADDRESS][DOMAIN_NAME]"
click at [907, 533] on button "Log in" at bounding box center [1121, 558] width 428 height 50
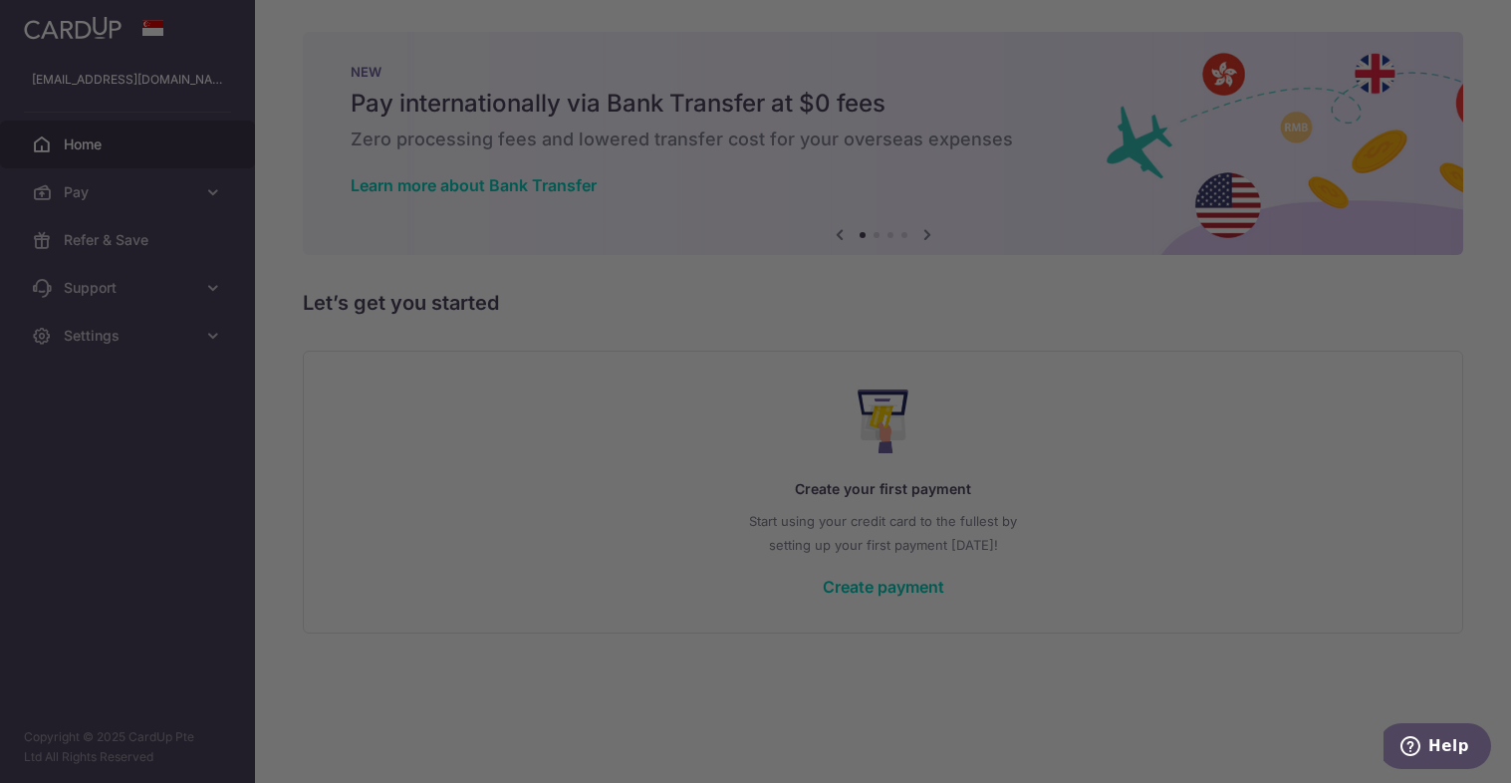
click at [88, 354] on div at bounding box center [763, 395] width 1526 height 791
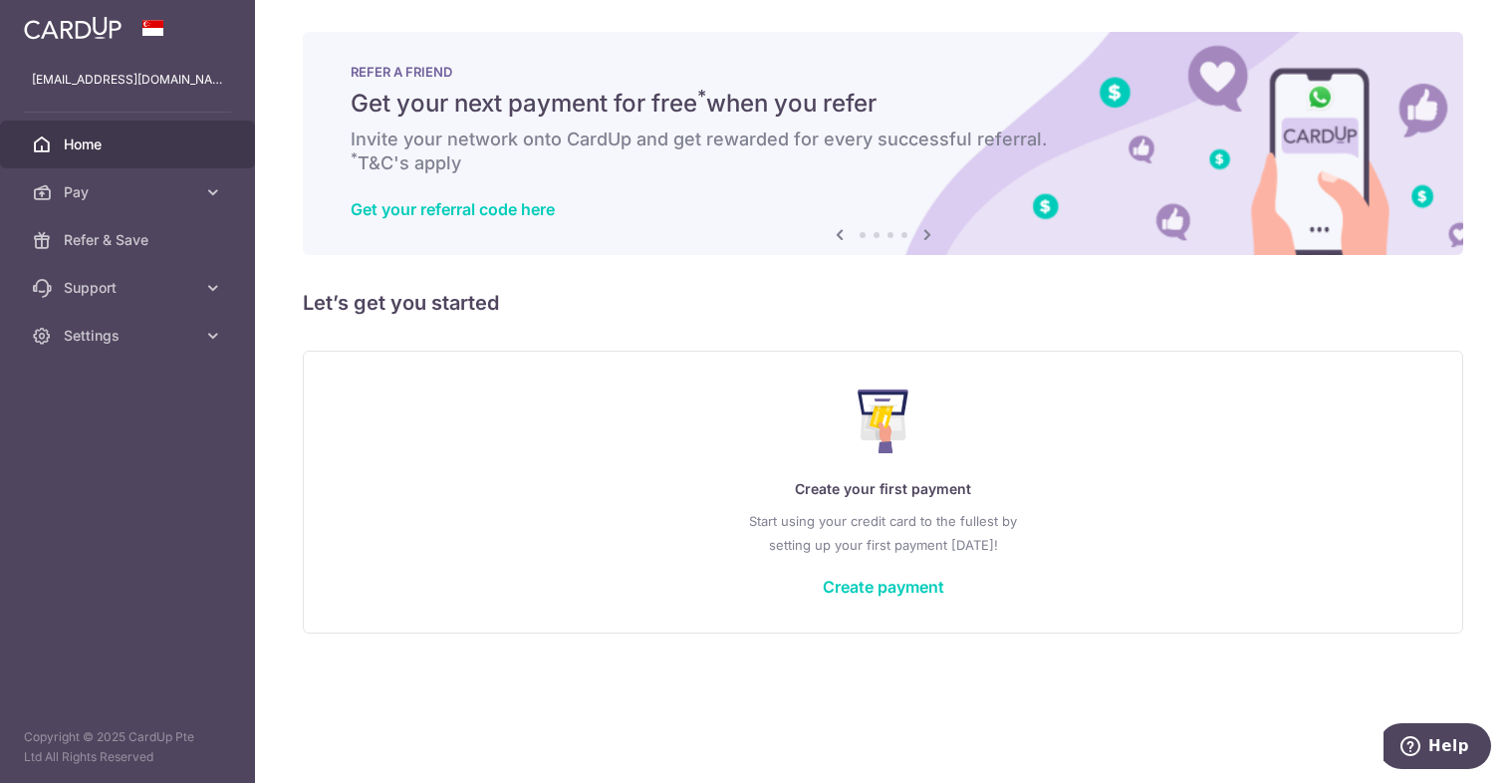
click at [75, 35] on img at bounding box center [73, 28] width 98 height 24
